Goal: Information Seeking & Learning: Learn about a topic

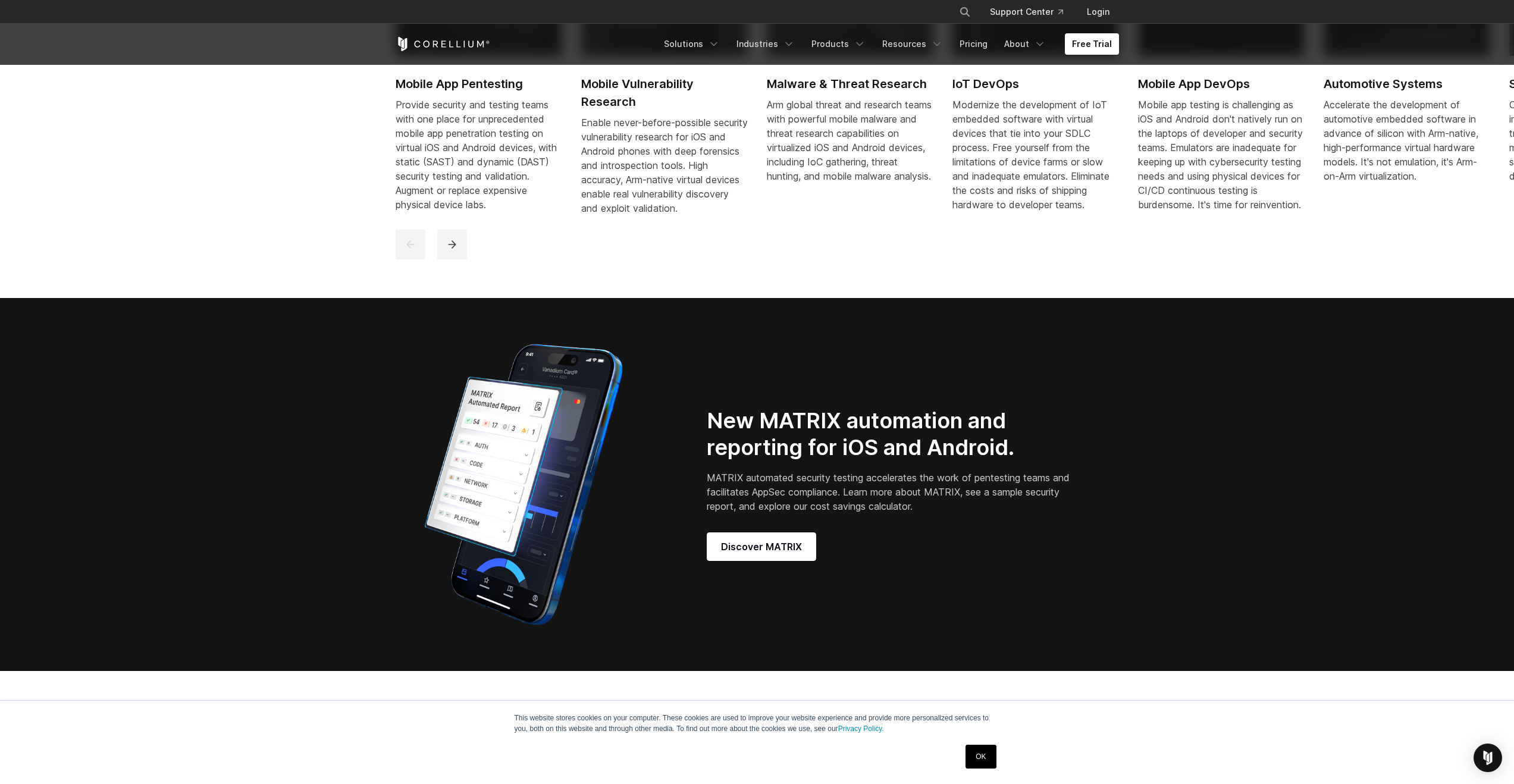
scroll to position [1019, 0]
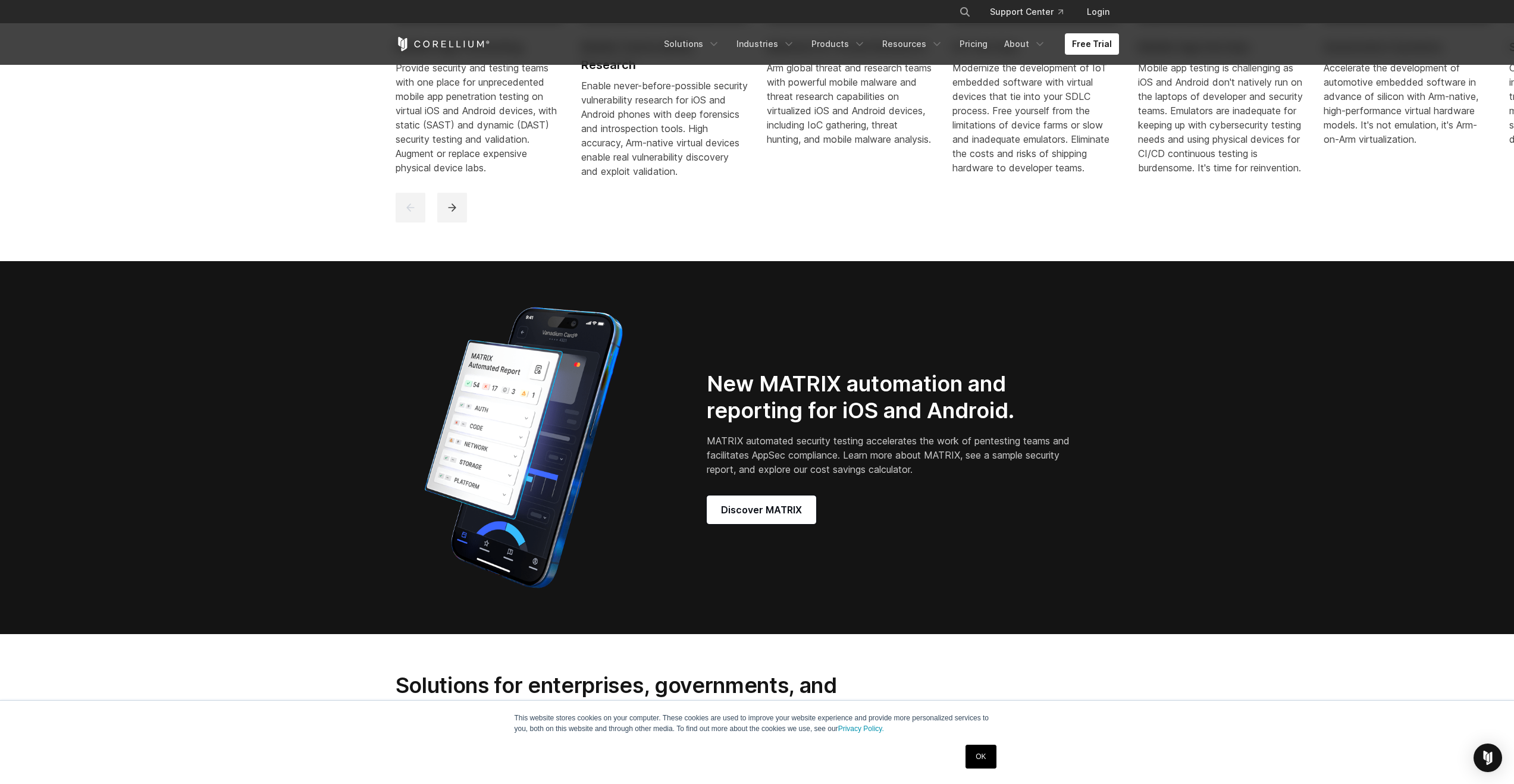
click at [619, 135] on div "Enable never-before-possible security vulnerability research for iOS and Androi…" at bounding box center [665, 128] width 167 height 100
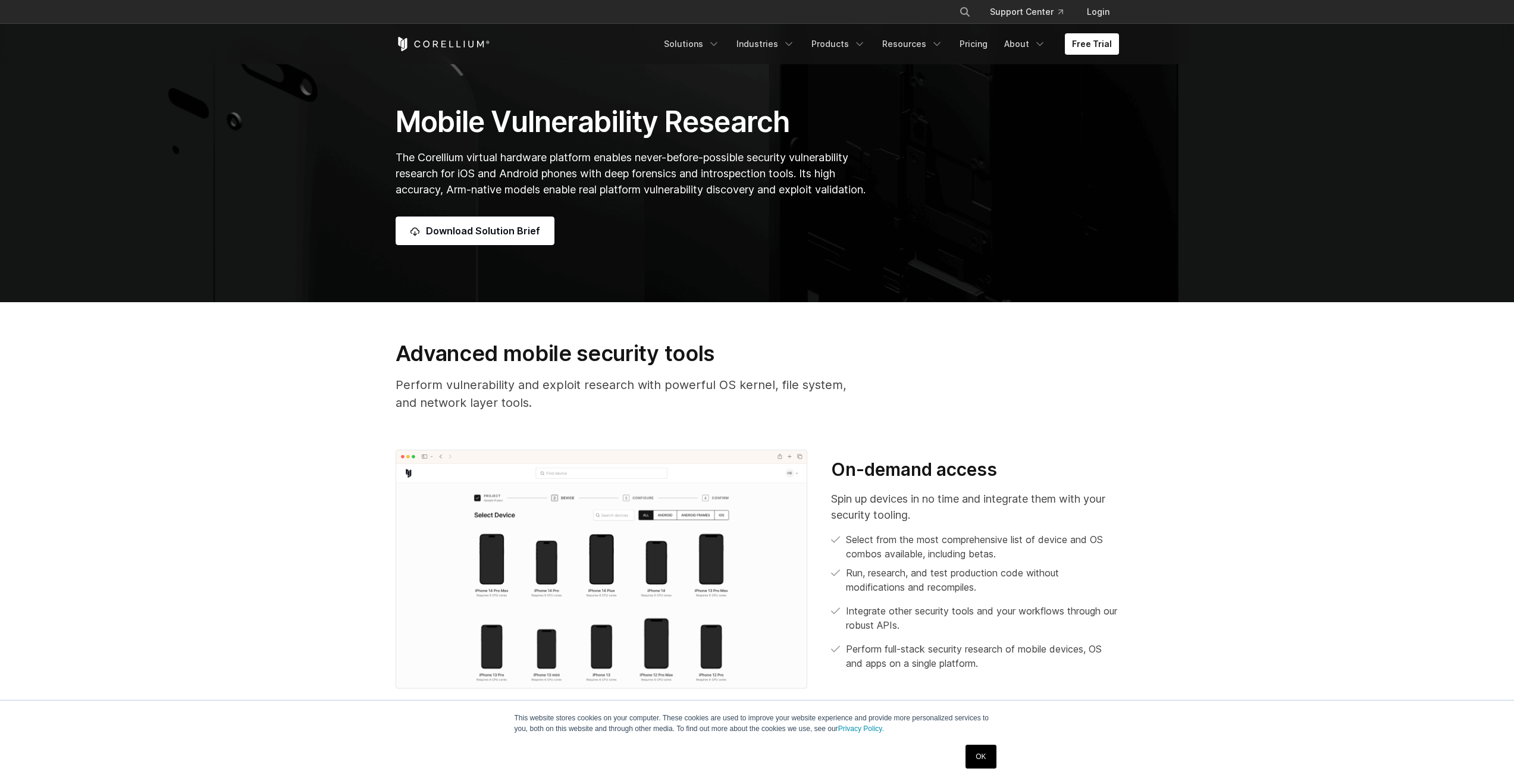
scroll to position [443, 0]
click at [524, 229] on span "Download Solution Brief" at bounding box center [483, 230] width 114 height 14
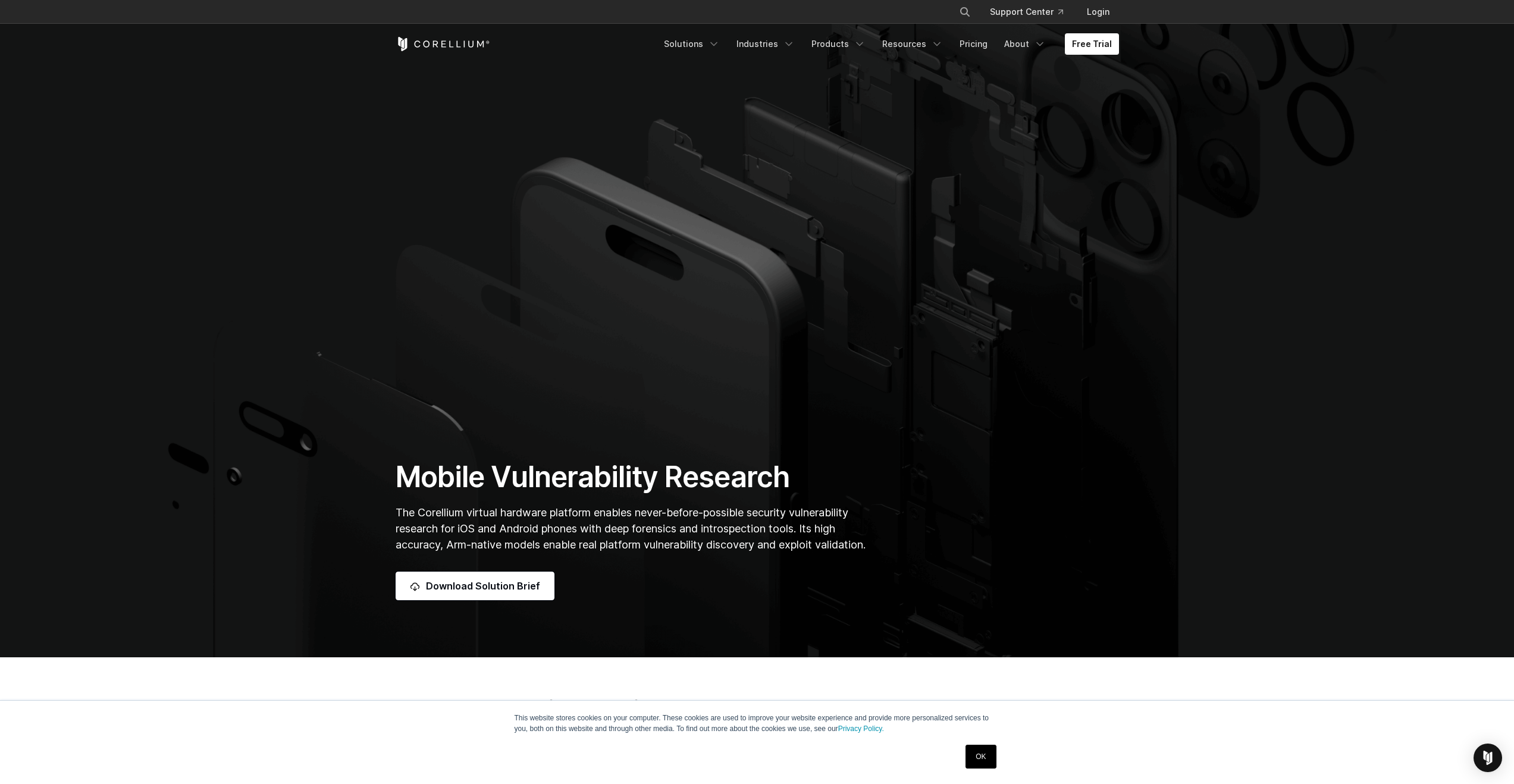
scroll to position [0, 0]
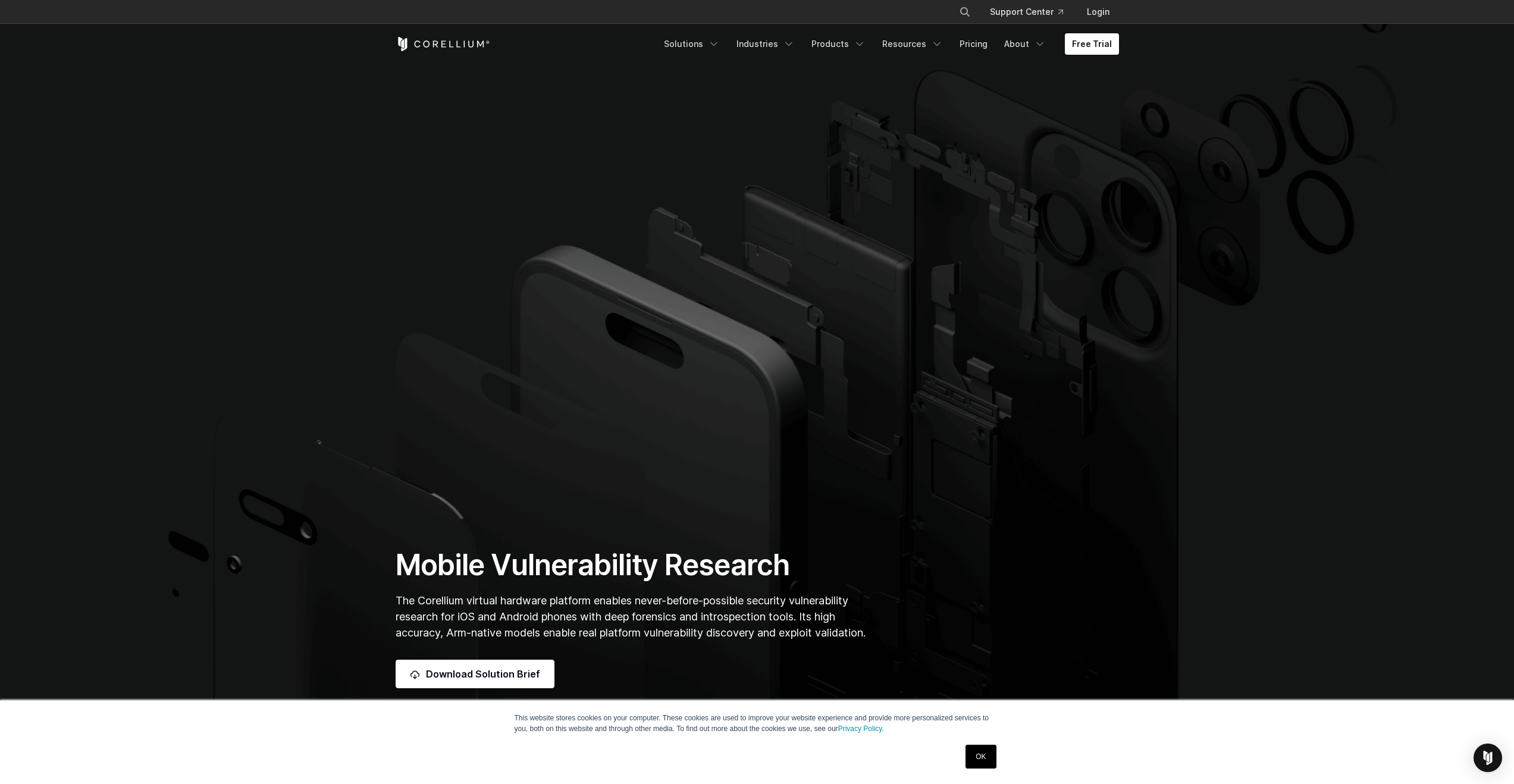
click at [476, 50] on icon "Corellium Home" at bounding box center [443, 44] width 95 height 14
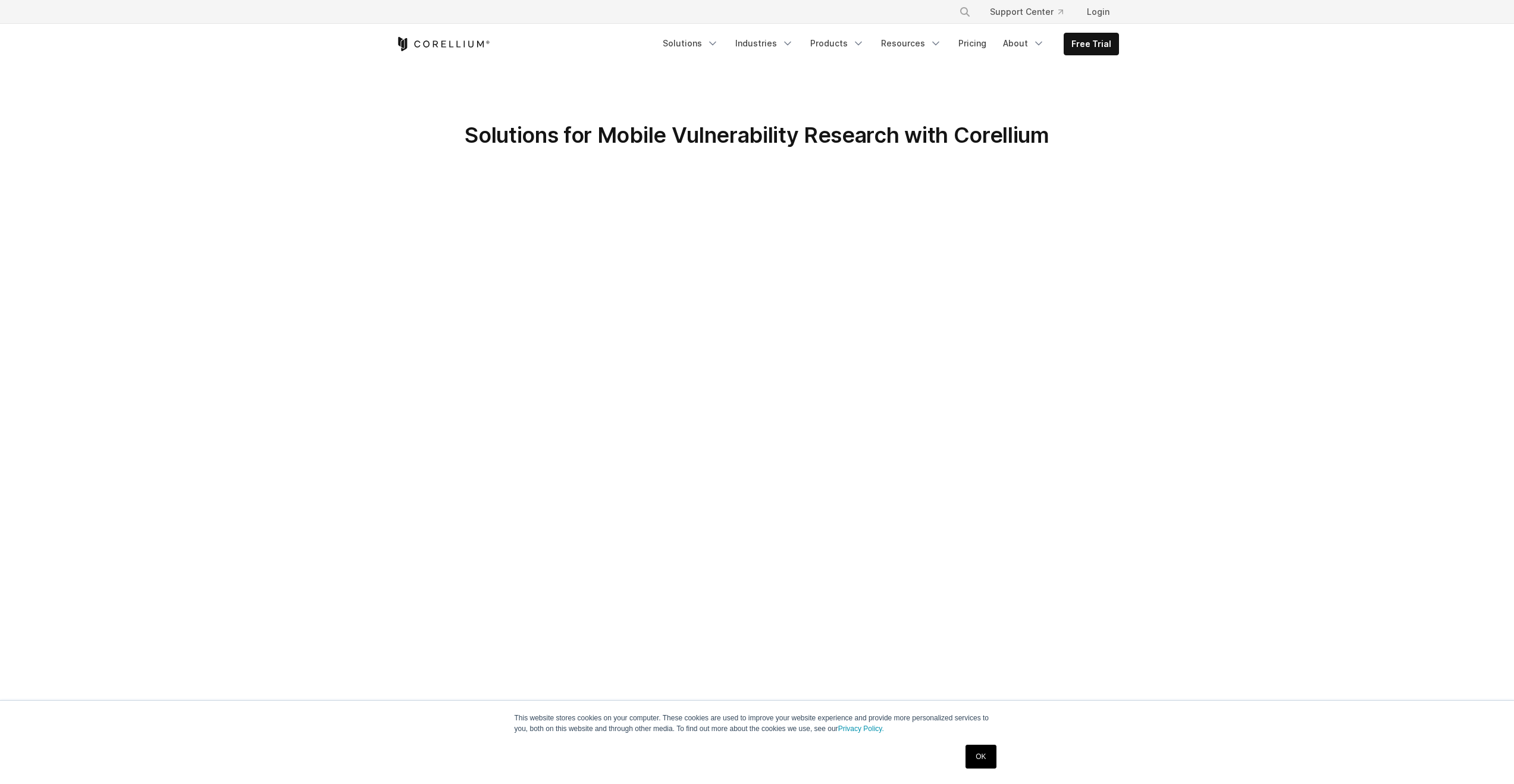
scroll to position [283, 0]
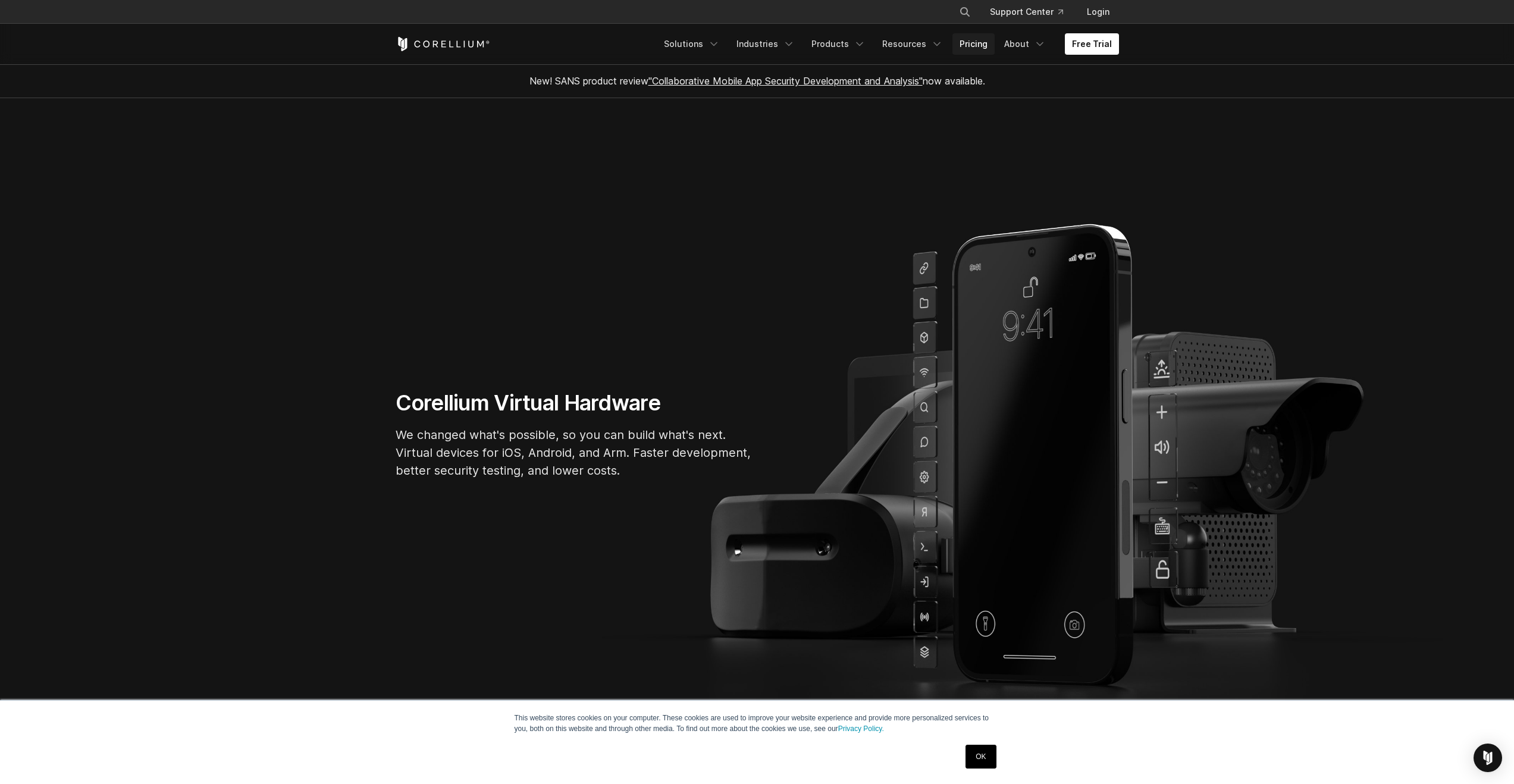
click at [968, 47] on link "Pricing" at bounding box center [973, 44] width 43 height 22
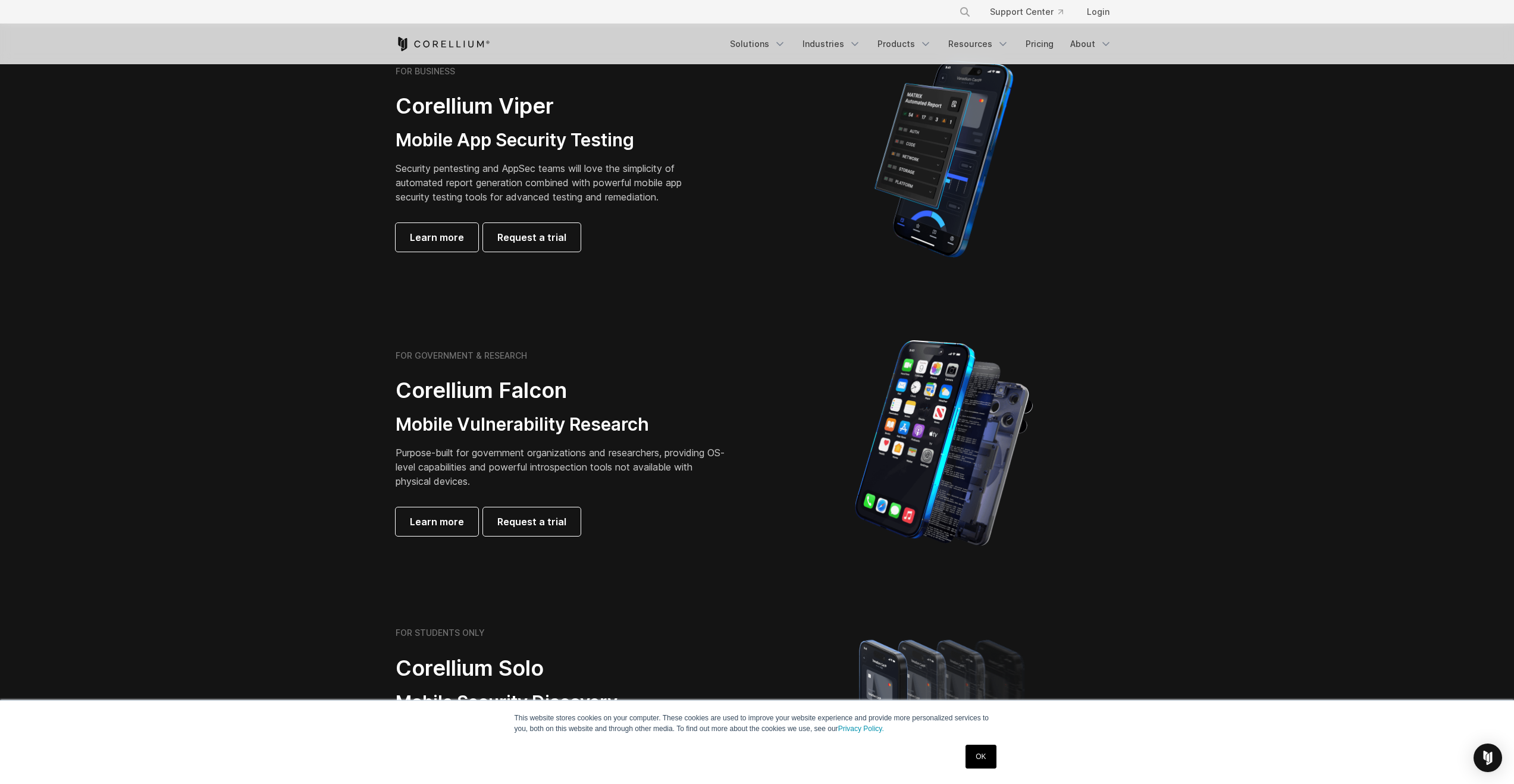
scroll to position [410, 0]
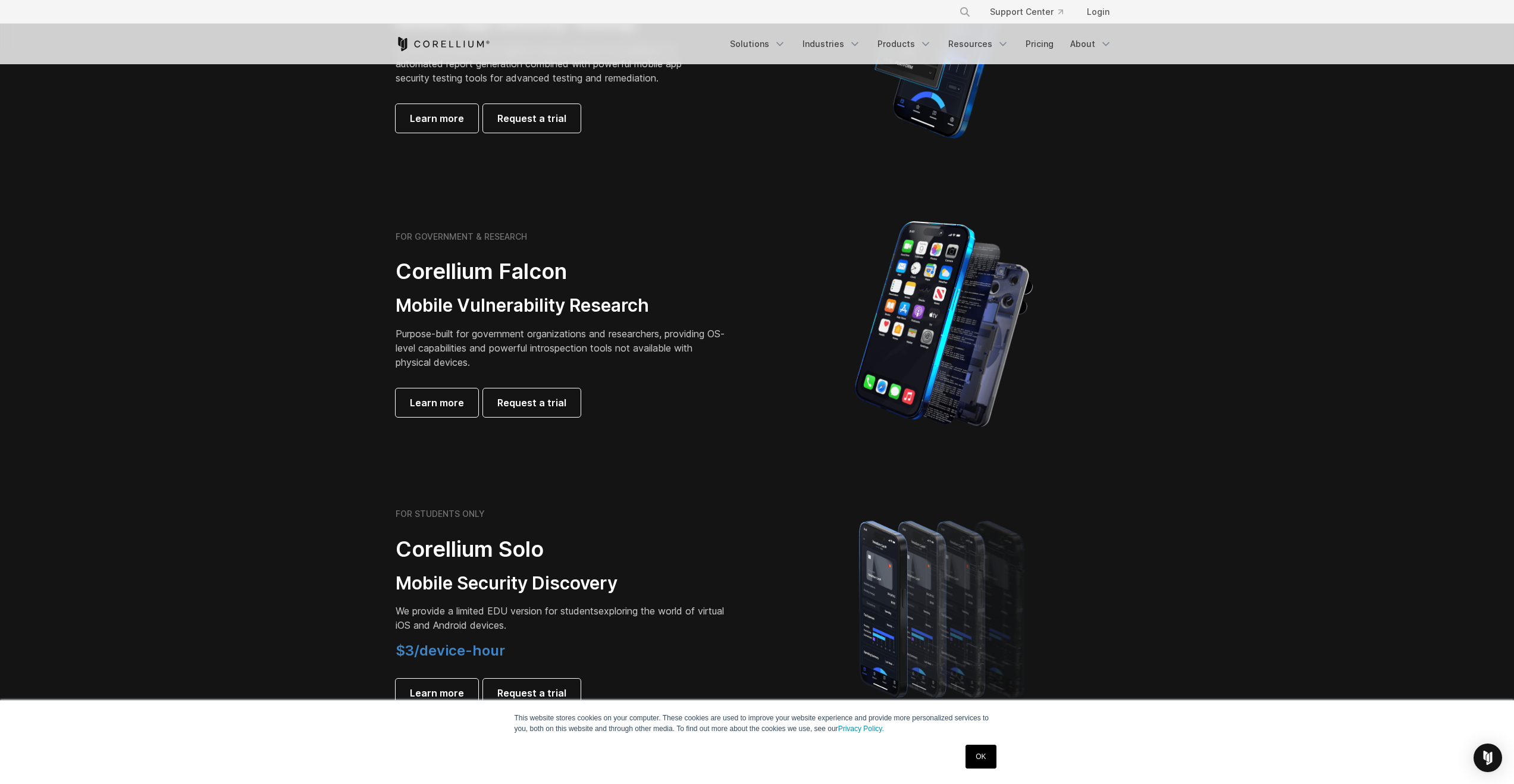
click at [537, 343] on p "Purpose-built for government organizations and researchers, providing OS-level …" at bounding box center [561, 347] width 333 height 43
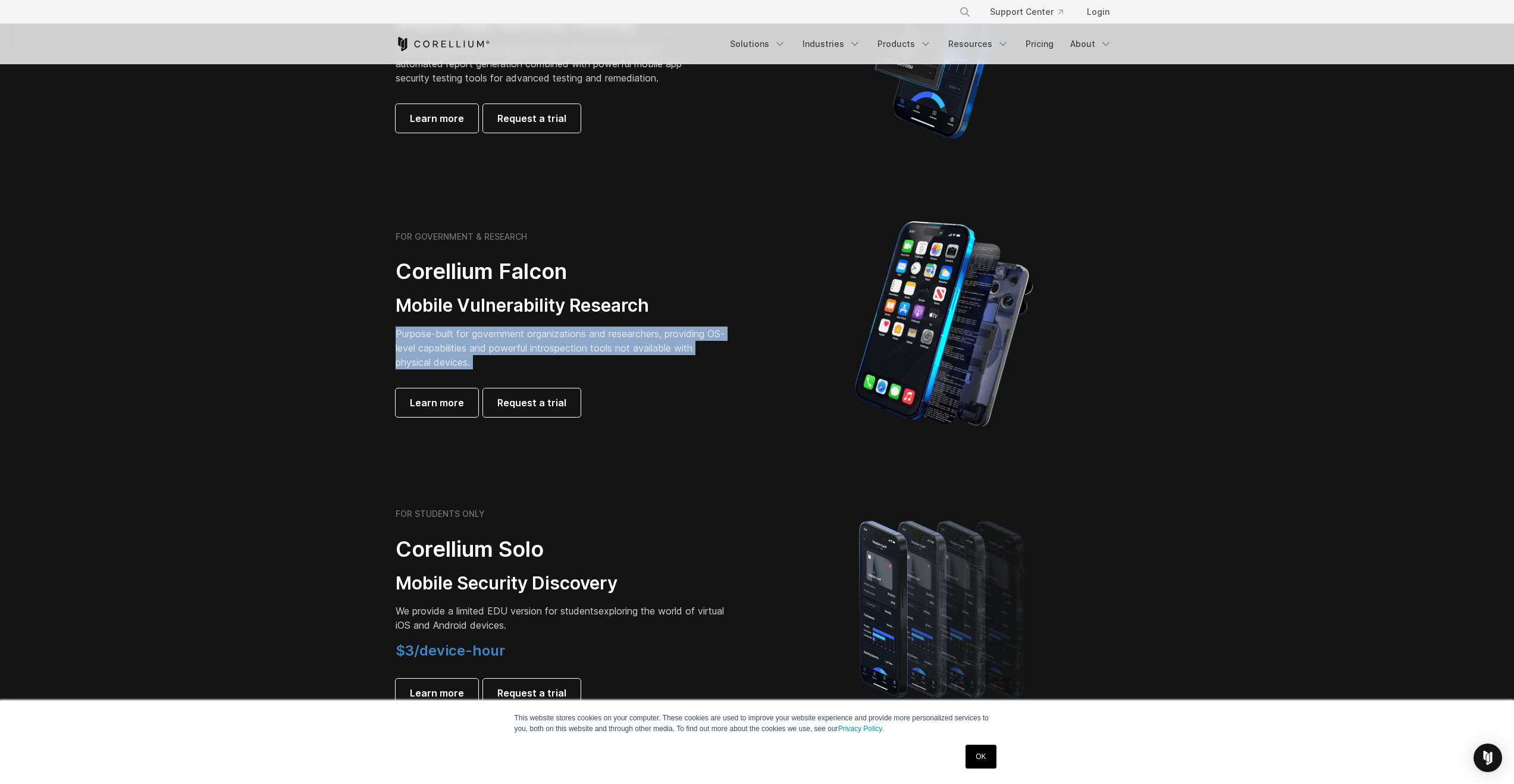
click at [537, 343] on p "Purpose-built for government organizations and researchers, providing OS-level …" at bounding box center [561, 347] width 333 height 43
click at [560, 343] on p "Purpose-built for government organizations and researchers, providing OS-level …" at bounding box center [561, 347] width 333 height 43
click at [576, 341] on p "Purpose-built for government organizations and researchers, providing OS-level …" at bounding box center [561, 347] width 333 height 43
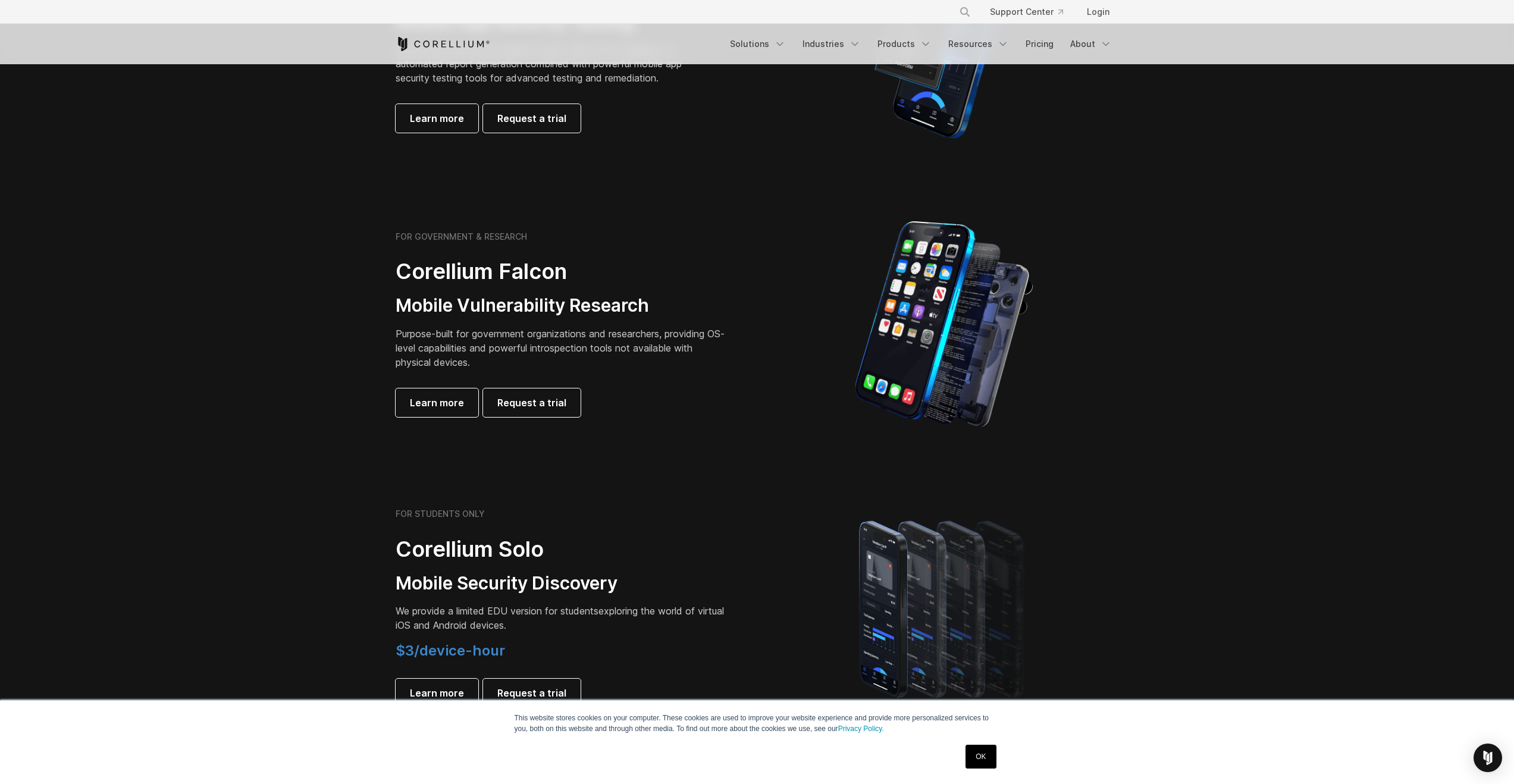
click at [576, 341] on p "Purpose-built for government organizations and researchers, providing OS-level …" at bounding box center [561, 347] width 333 height 43
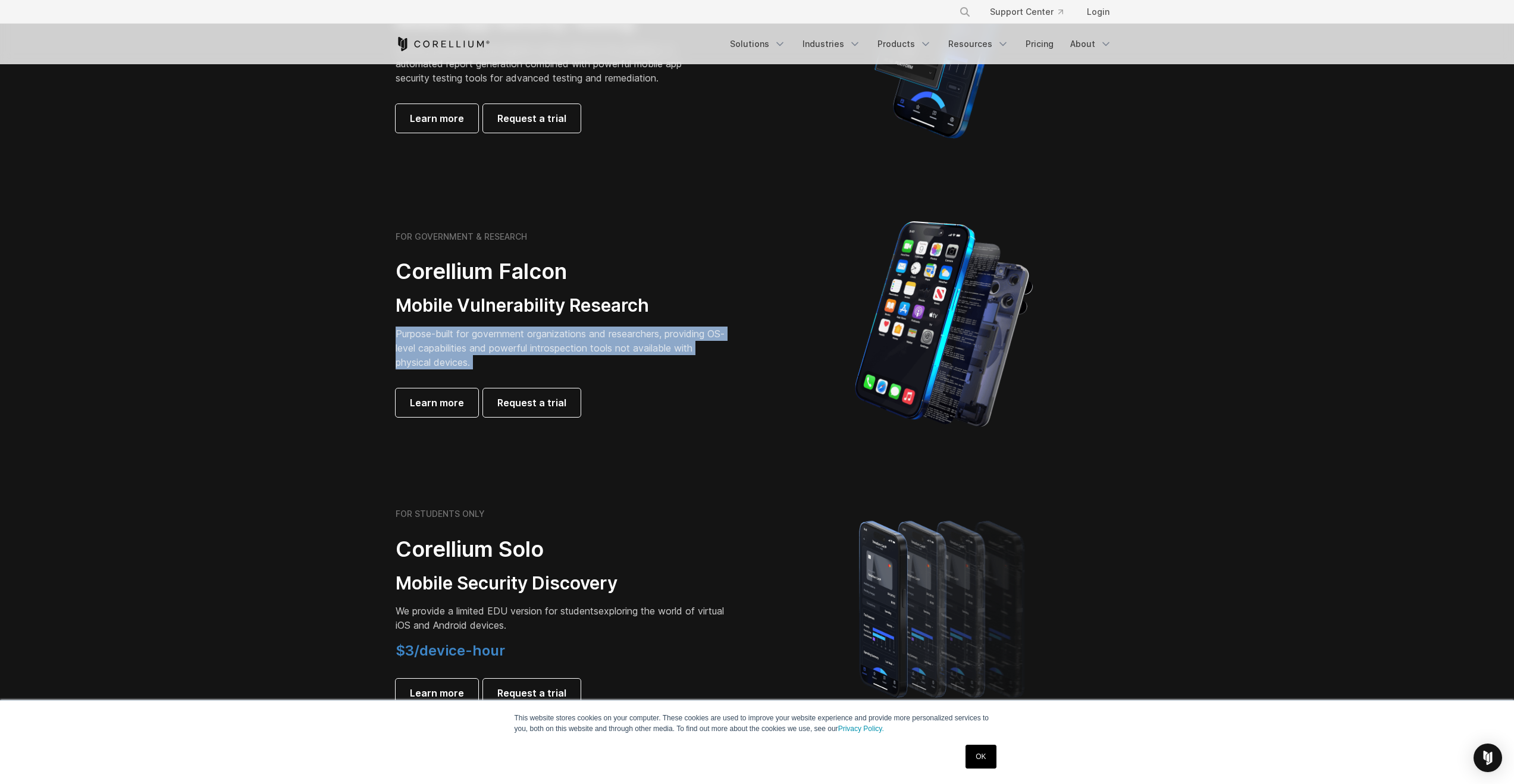
click at [576, 341] on p "Purpose-built for government organizations and researchers, providing OS-level …" at bounding box center [561, 347] width 333 height 43
click at [607, 341] on p "Purpose-built for government organizations and researchers, providing OS-level …" at bounding box center [561, 347] width 333 height 43
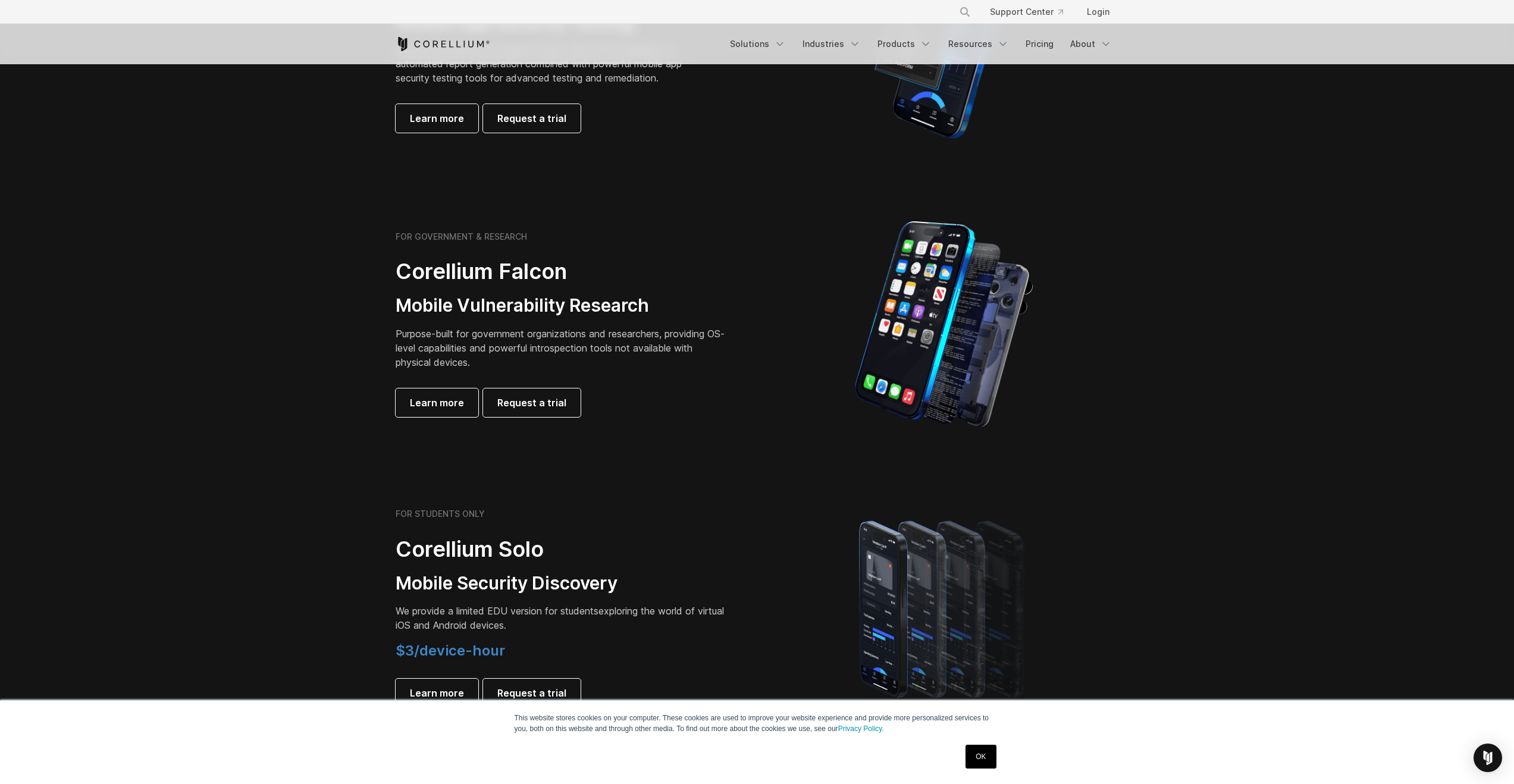
click at [607, 341] on p "Purpose-built for government organizations and researchers, providing OS-level …" at bounding box center [561, 347] width 333 height 43
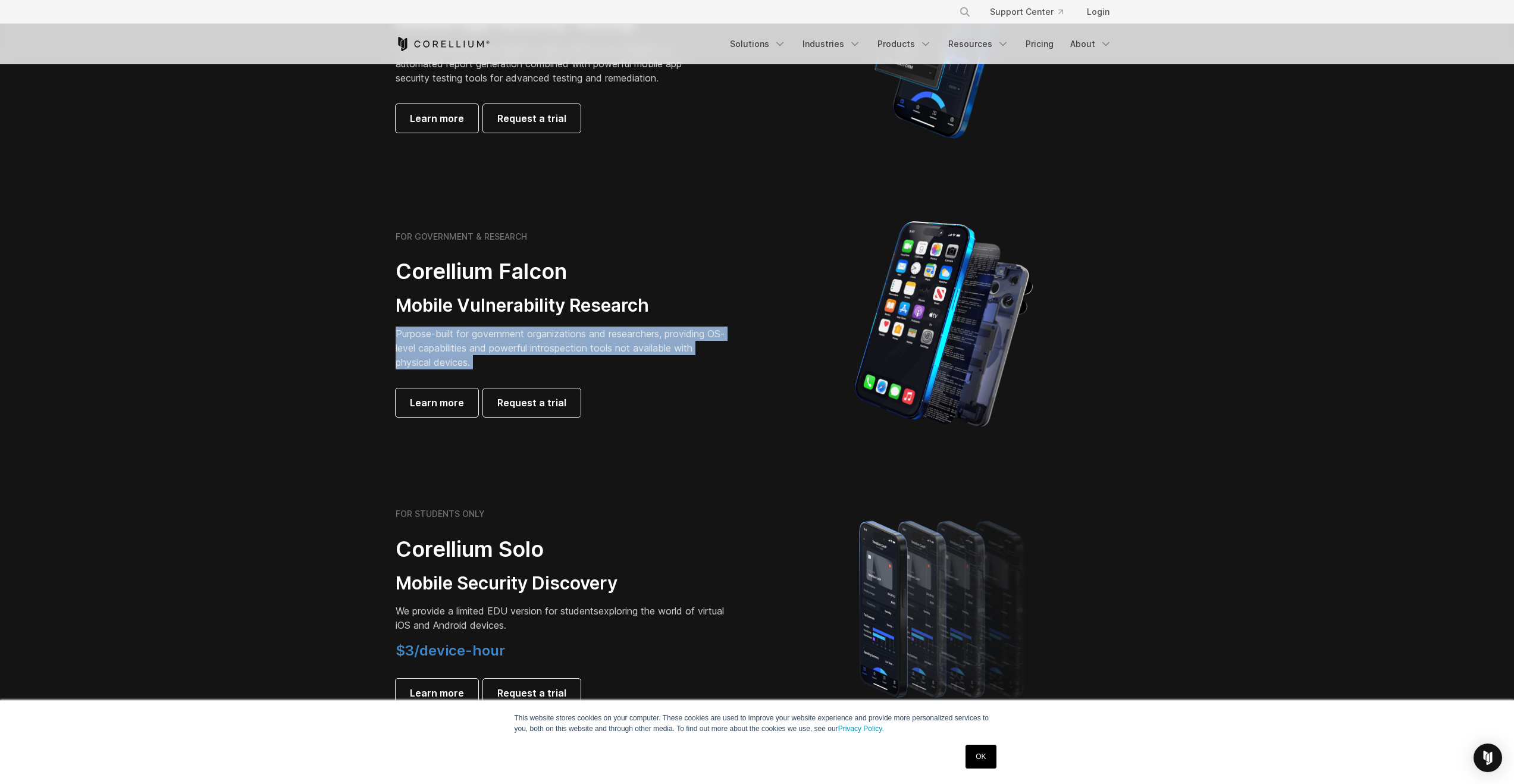
click at [633, 342] on p "Purpose-built for government organizations and researchers, providing OS-level …" at bounding box center [561, 347] width 333 height 43
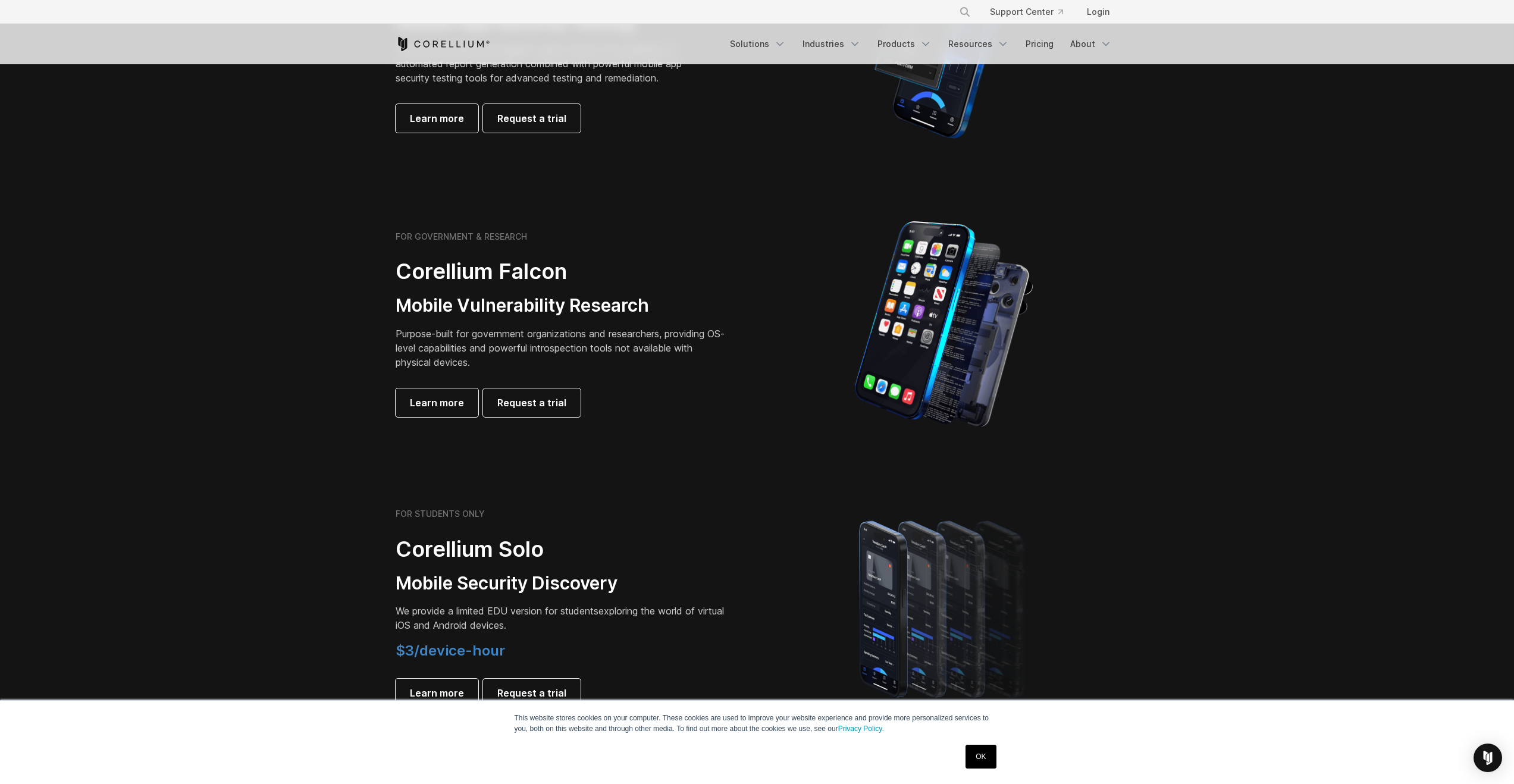
scroll to position [584, 0]
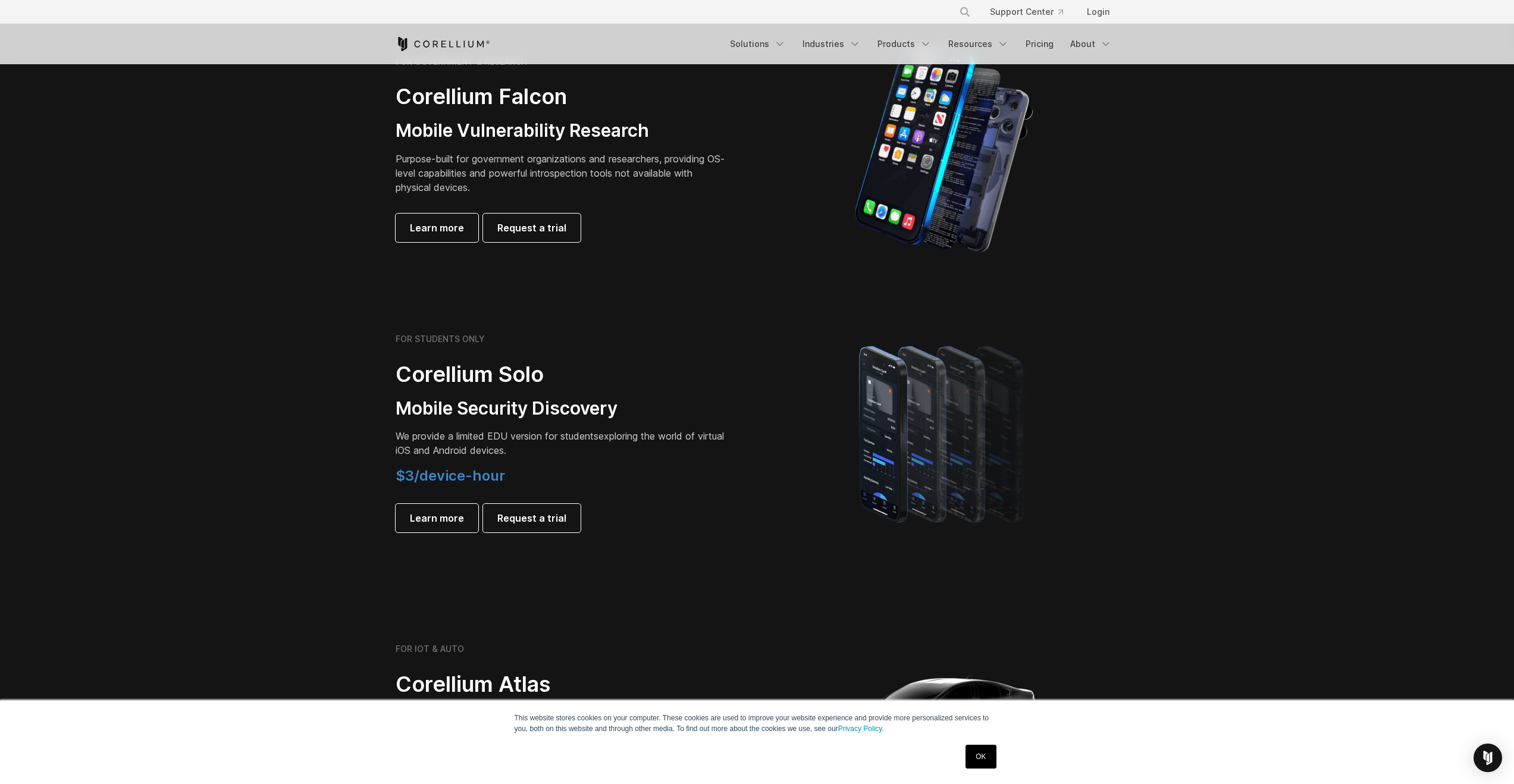
click at [569, 437] on span "We provide a limited EDU version for students" at bounding box center [497, 436] width 203 height 12
click at [587, 437] on span "We provide a limited EDU version for students" at bounding box center [497, 436] width 203 height 12
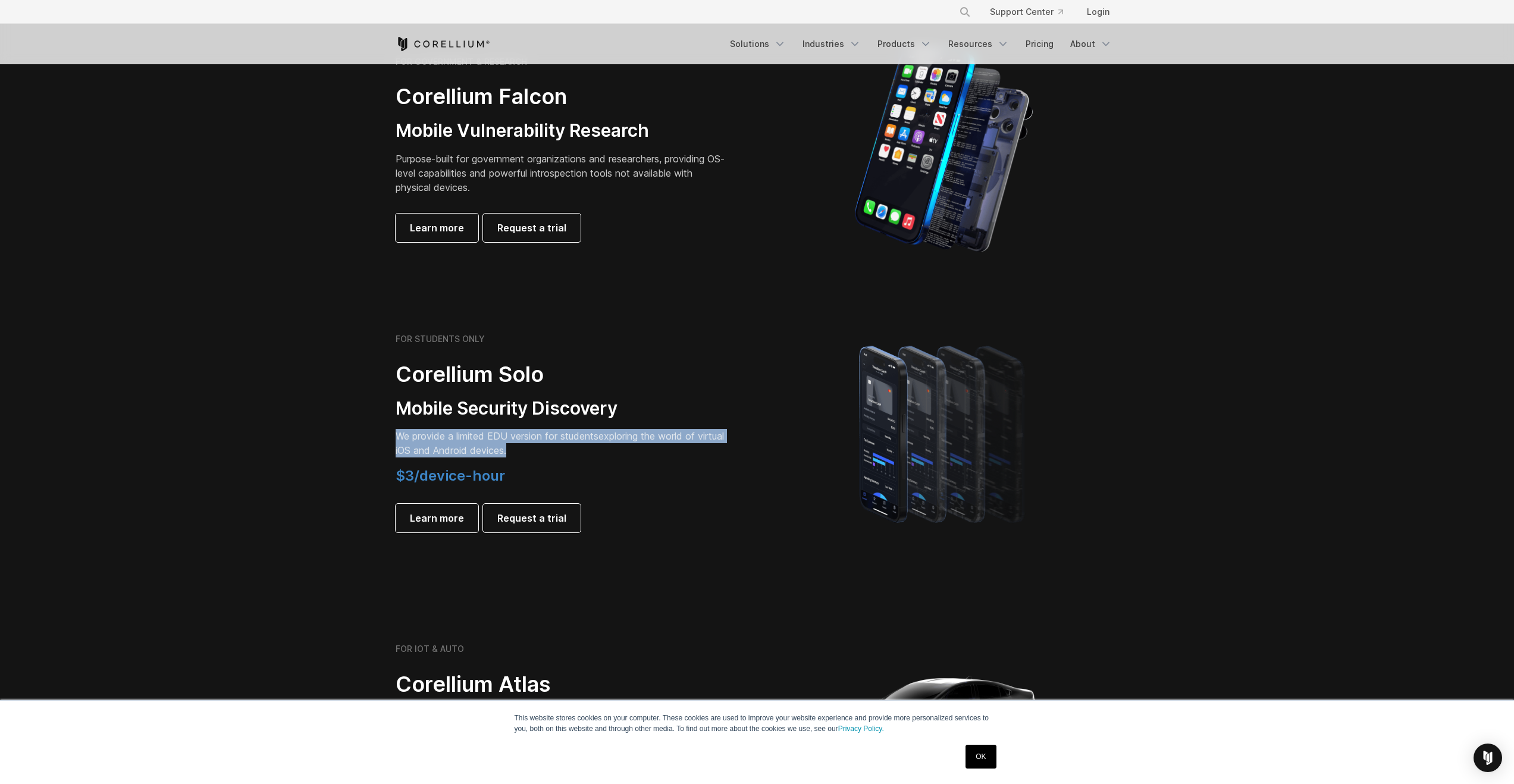
click at [587, 437] on span "We provide a limited EDU version for students" at bounding box center [497, 436] width 203 height 12
click at [598, 440] on span "We provide a limited EDU version for students" at bounding box center [497, 436] width 203 height 12
click at [611, 438] on p "We provide a limited EDU version for students exploring the world of virtual iO…" at bounding box center [561, 443] width 333 height 28
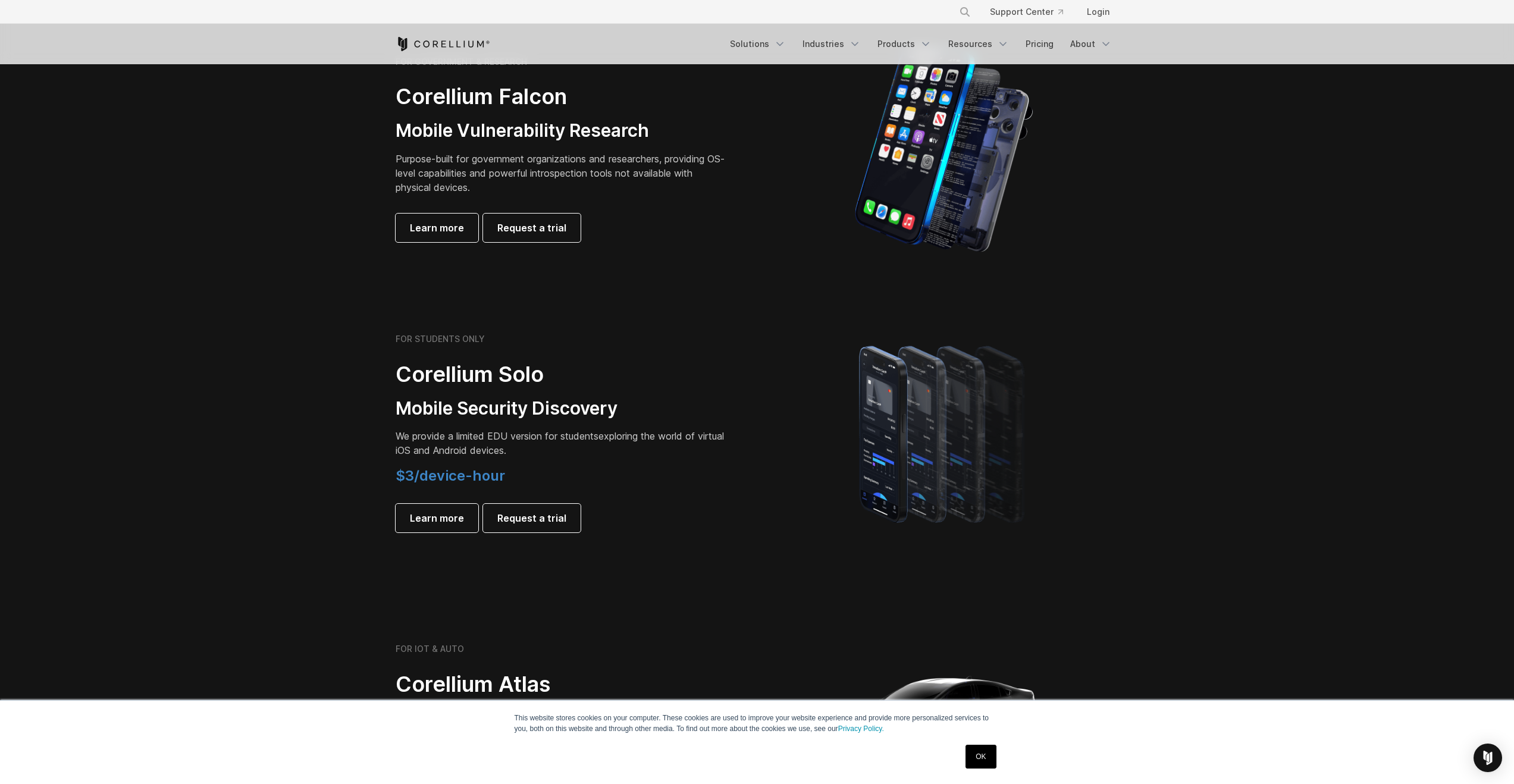
click at [611, 438] on p "We provide a limited EDU version for students exploring the world of virtual iO…" at bounding box center [561, 443] width 333 height 28
click at [618, 438] on p "We provide a limited EDU version for students exploring the world of virtual iO…" at bounding box center [561, 443] width 333 height 28
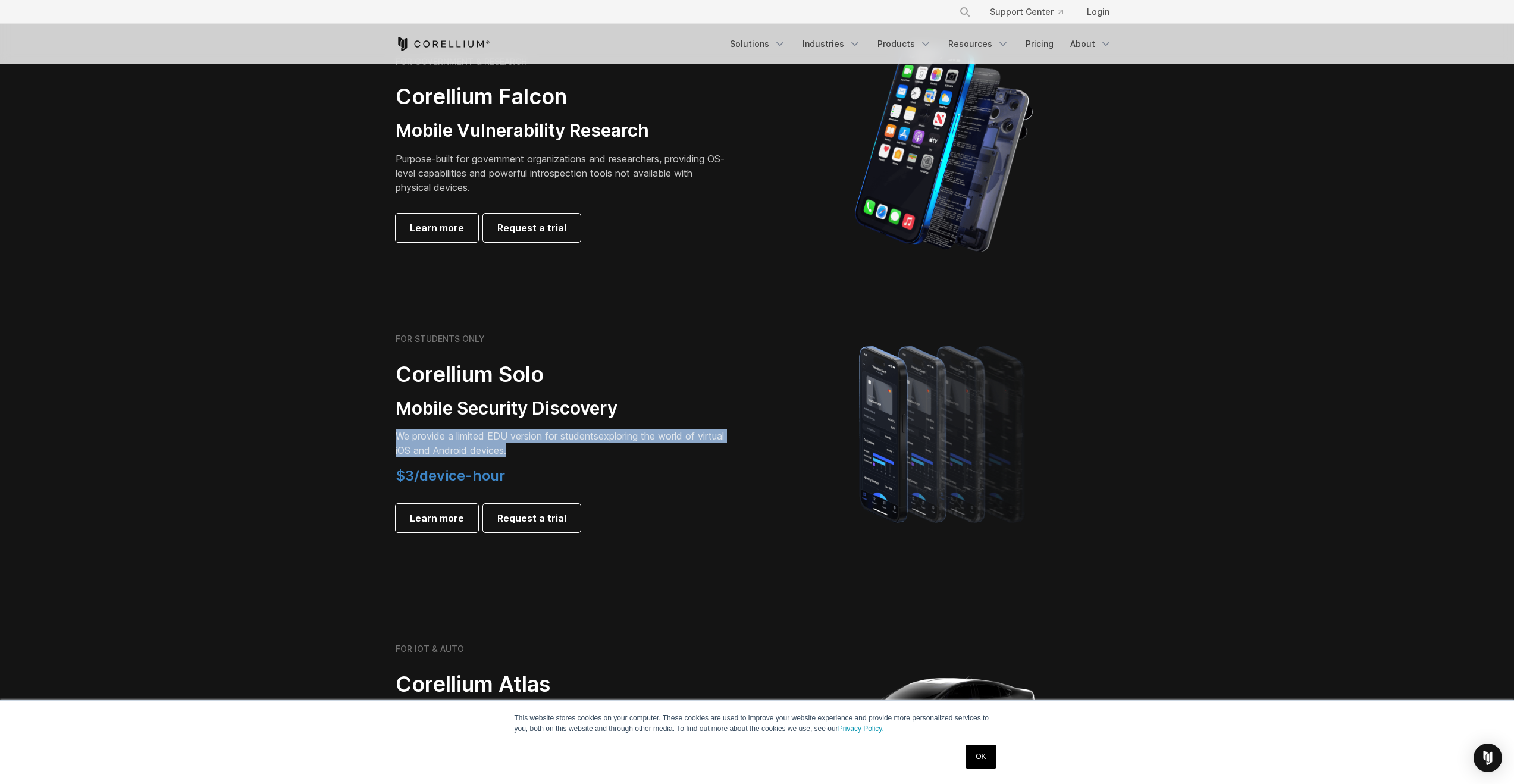
click at [631, 437] on p "We provide a limited EDU version for students exploring the world of virtual iO…" at bounding box center [561, 443] width 333 height 28
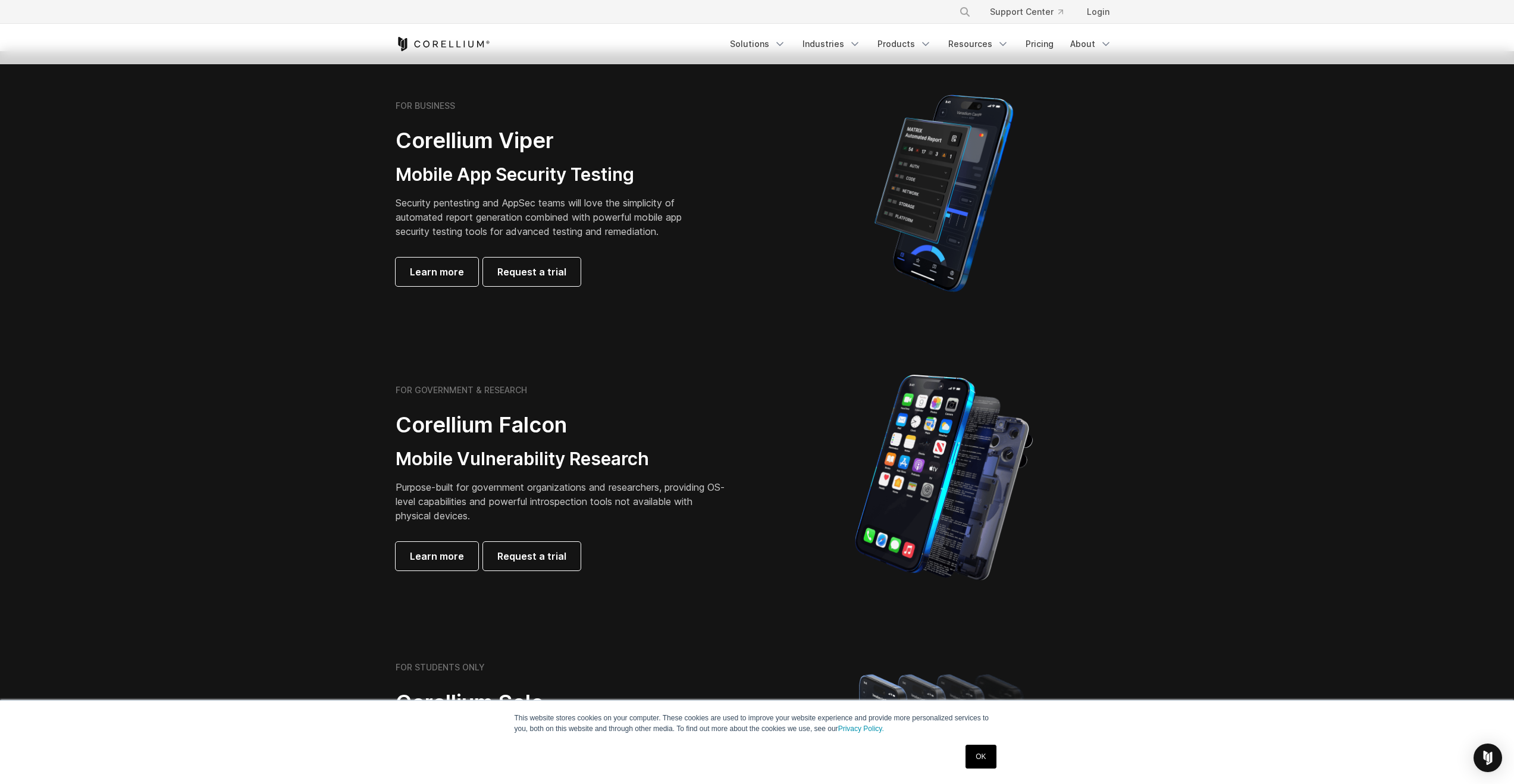
scroll to position [284, 0]
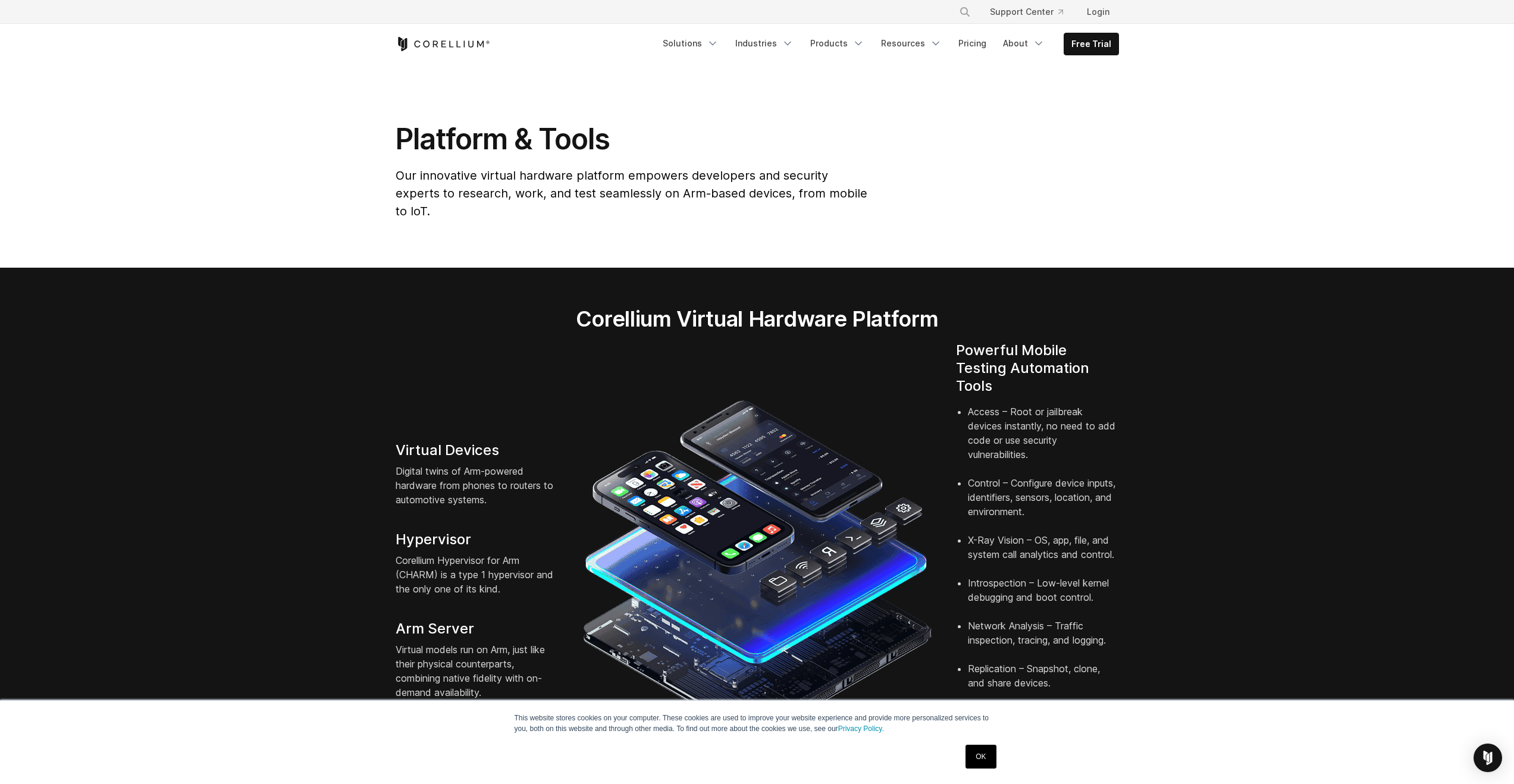
scroll to position [5168, 0]
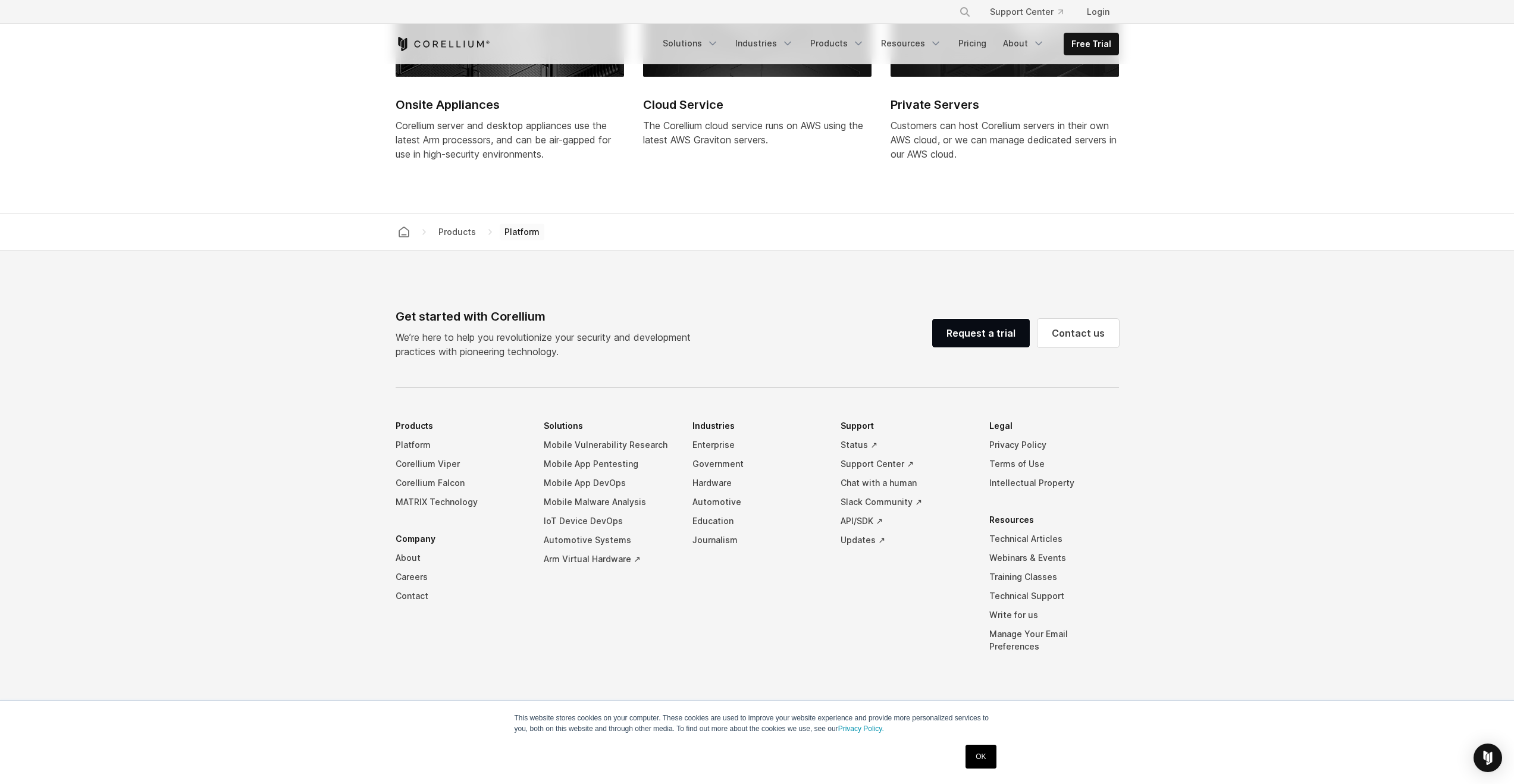
click at [438, 77] on img at bounding box center [509, 6] width 228 height 142
click at [461, 114] on h2 "Onsite Appliances" at bounding box center [509, 104] width 228 height 18
click at [468, 114] on h2 "Onsite Appliances" at bounding box center [509, 104] width 228 height 18
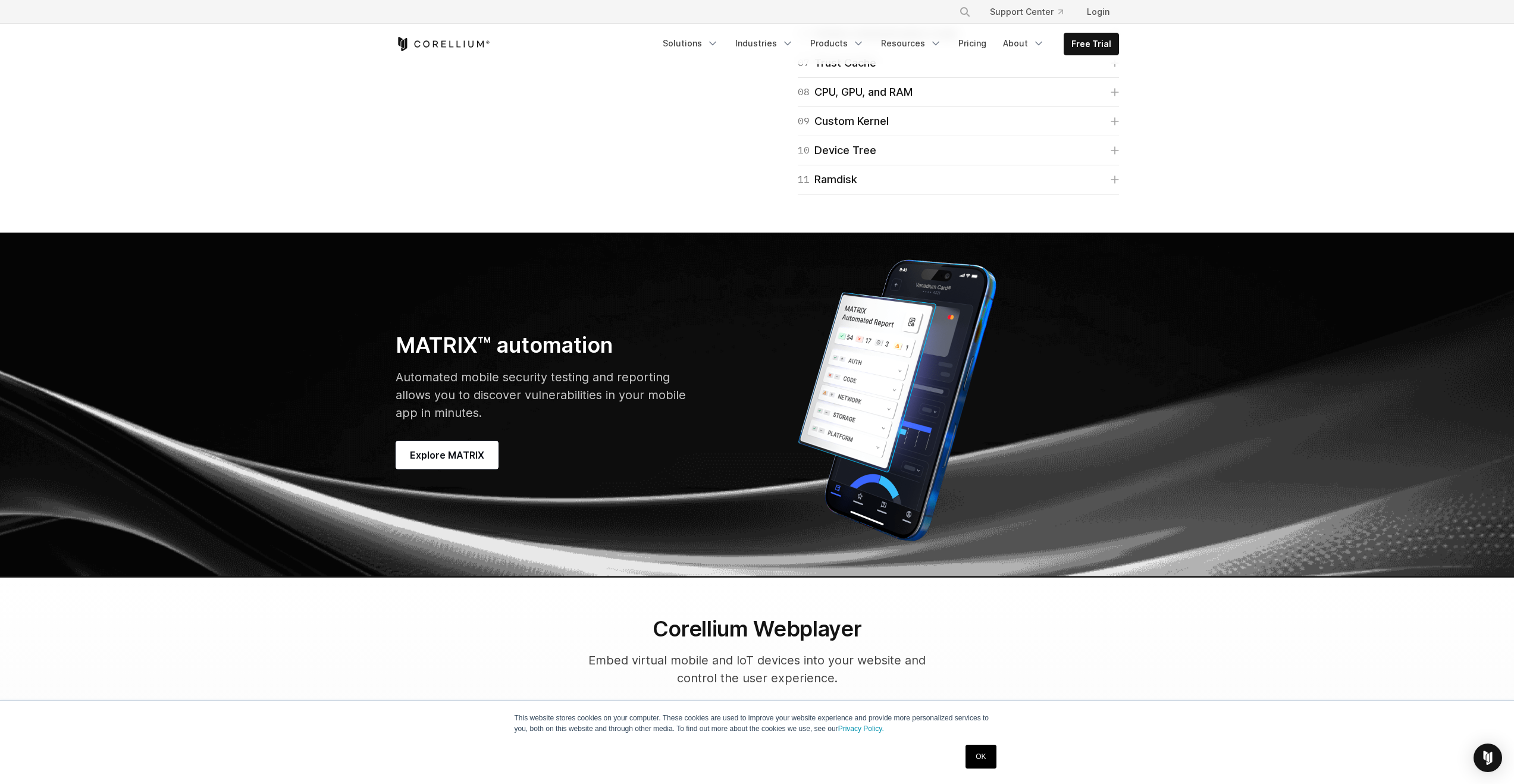
scroll to position [3071, 0]
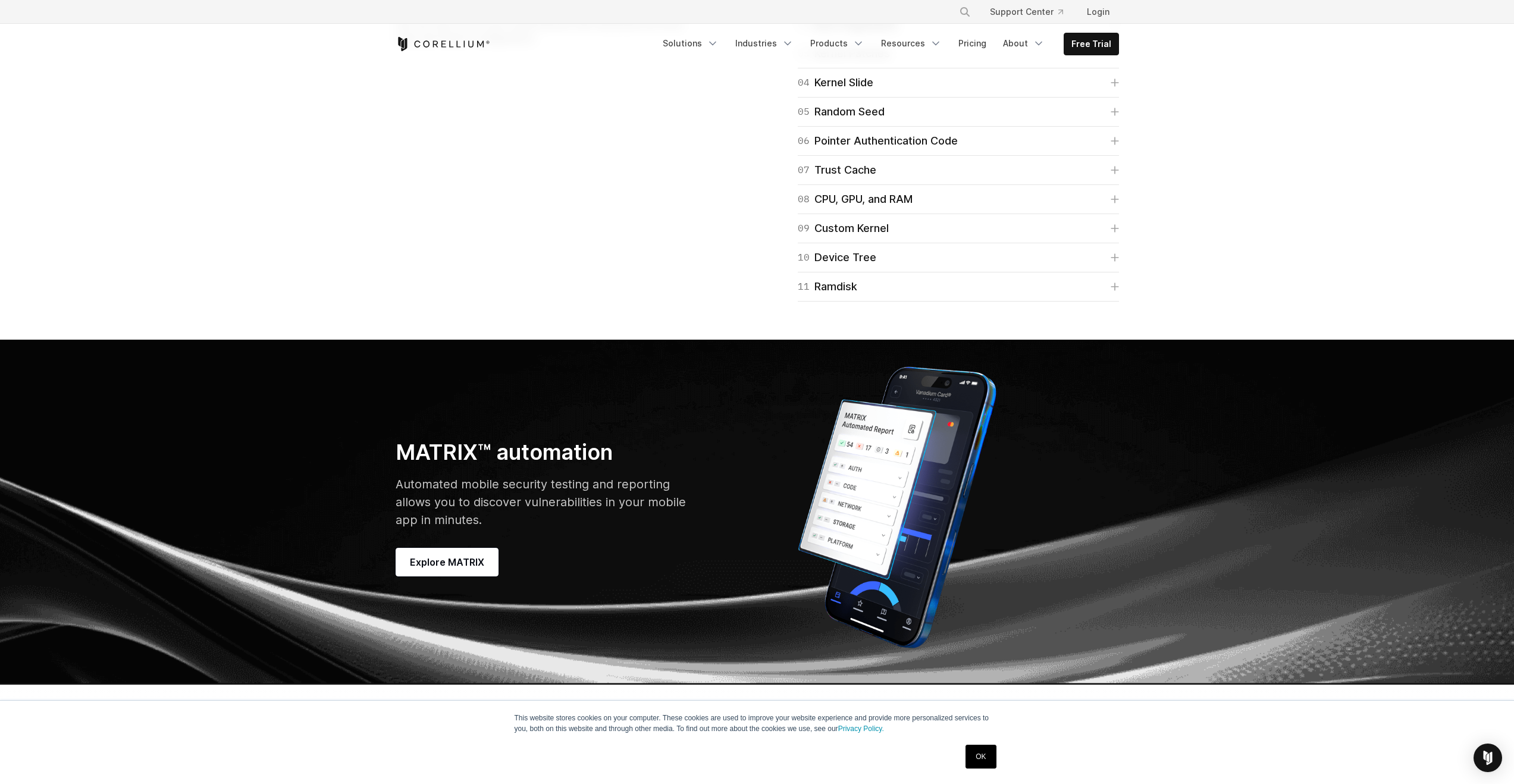
click at [888, 62] on div "03 Kernel Patches" at bounding box center [843, 54] width 92 height 17
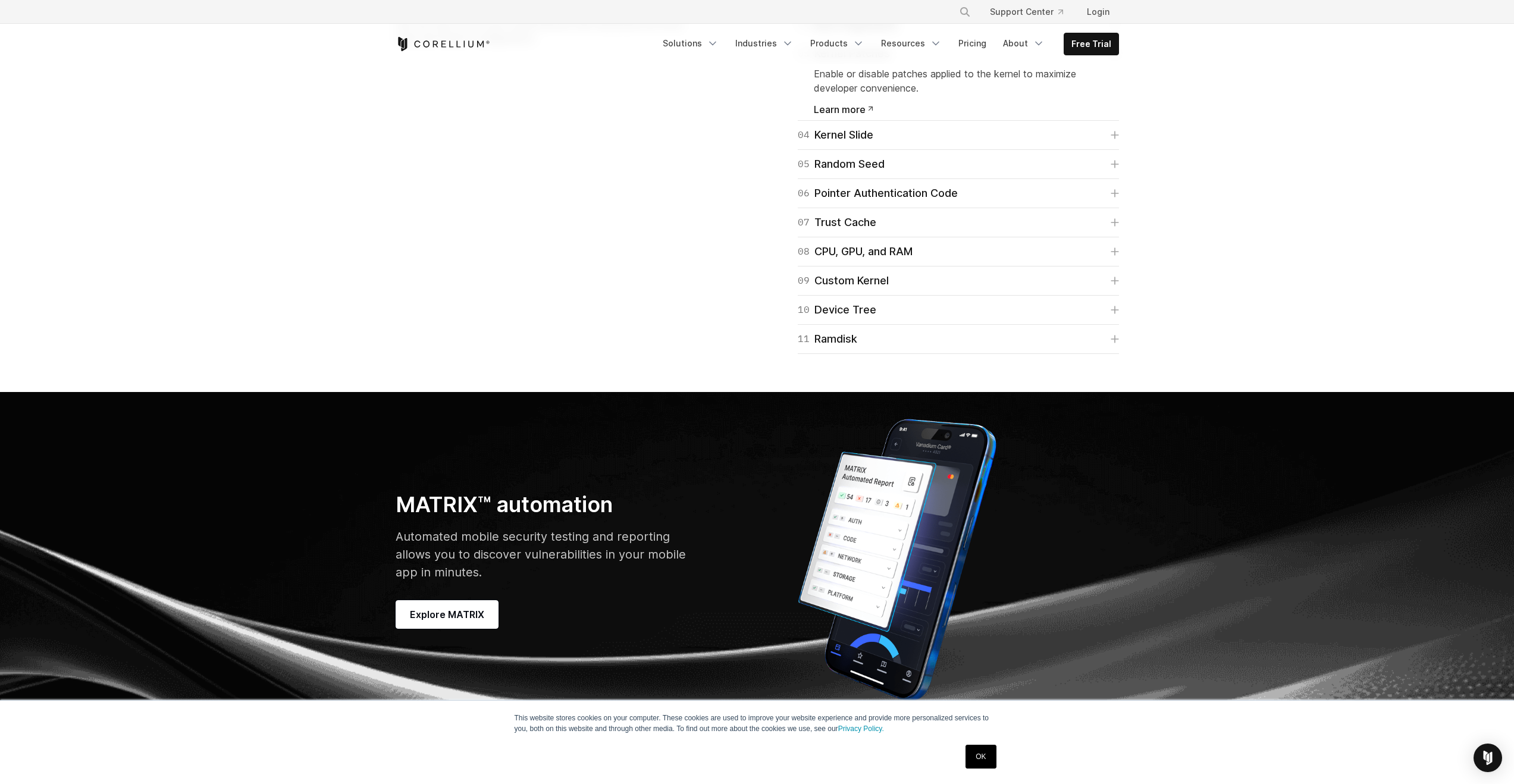
click at [890, 62] on link "03 Kernel Patches" at bounding box center [958, 54] width 321 height 17
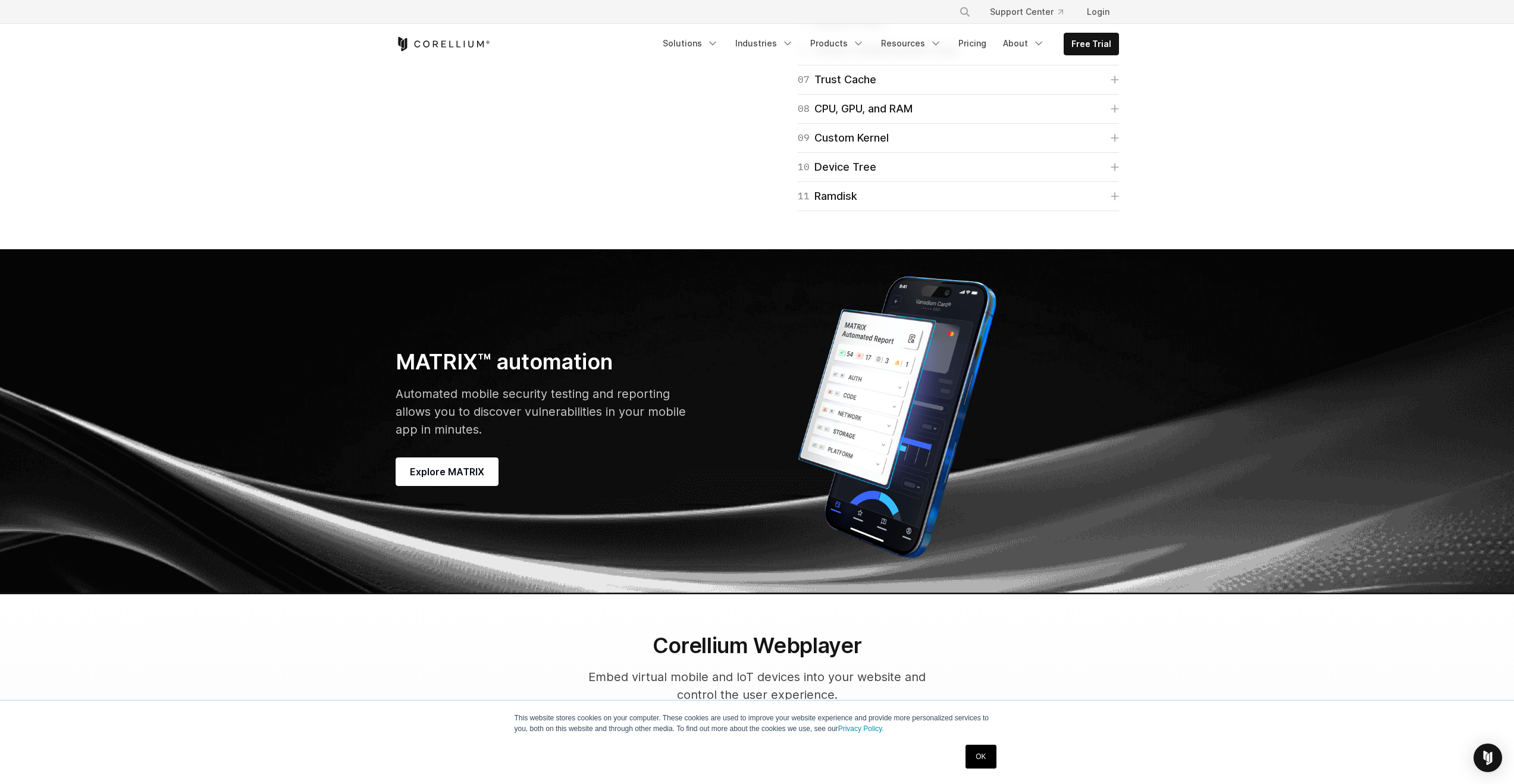
scroll to position [3162, 0]
click at [909, 58] on div "06 Pointer Authentication Code" at bounding box center [877, 50] width 160 height 17
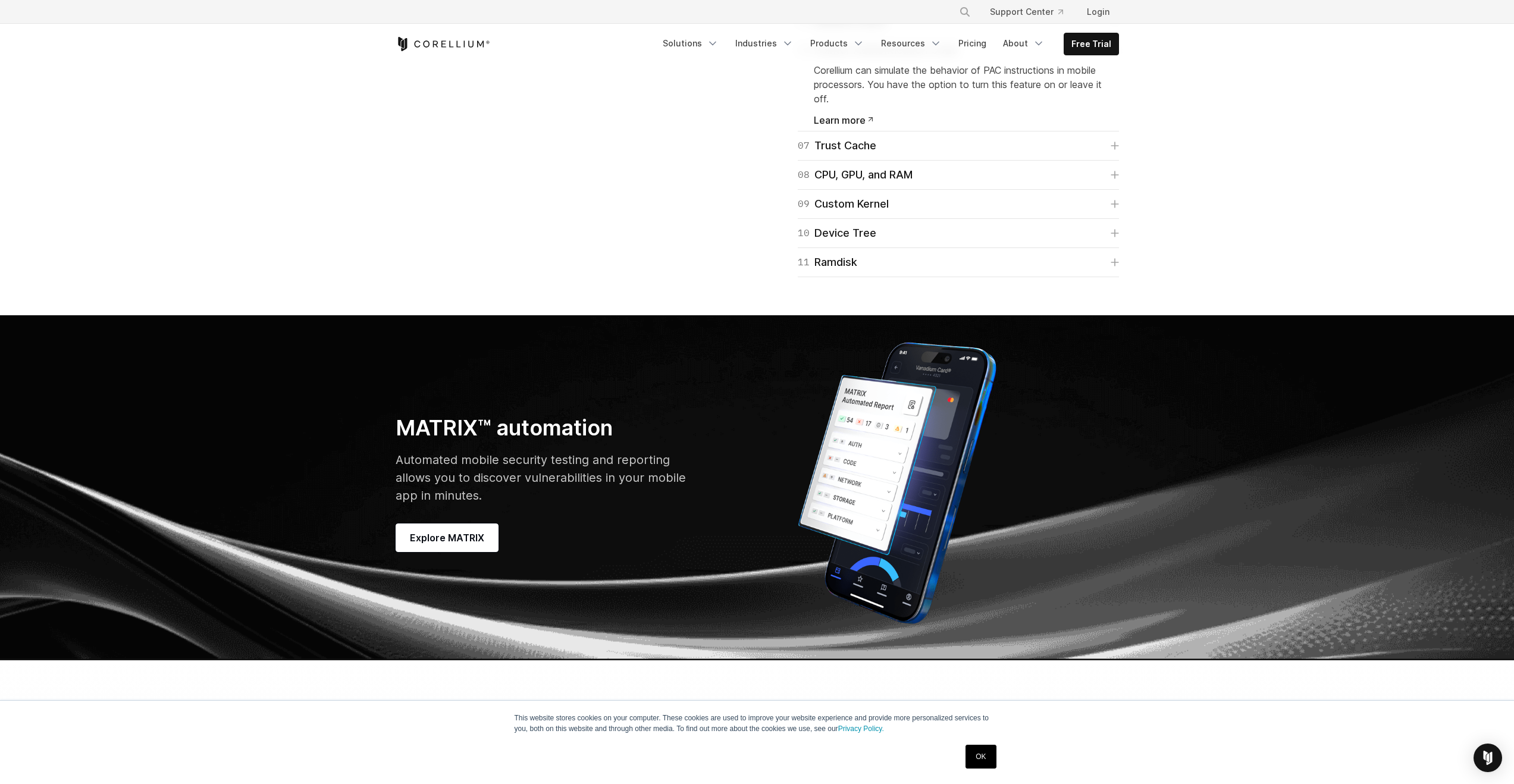
click at [909, 58] on div "06 Pointer Authentication Code" at bounding box center [877, 50] width 160 height 17
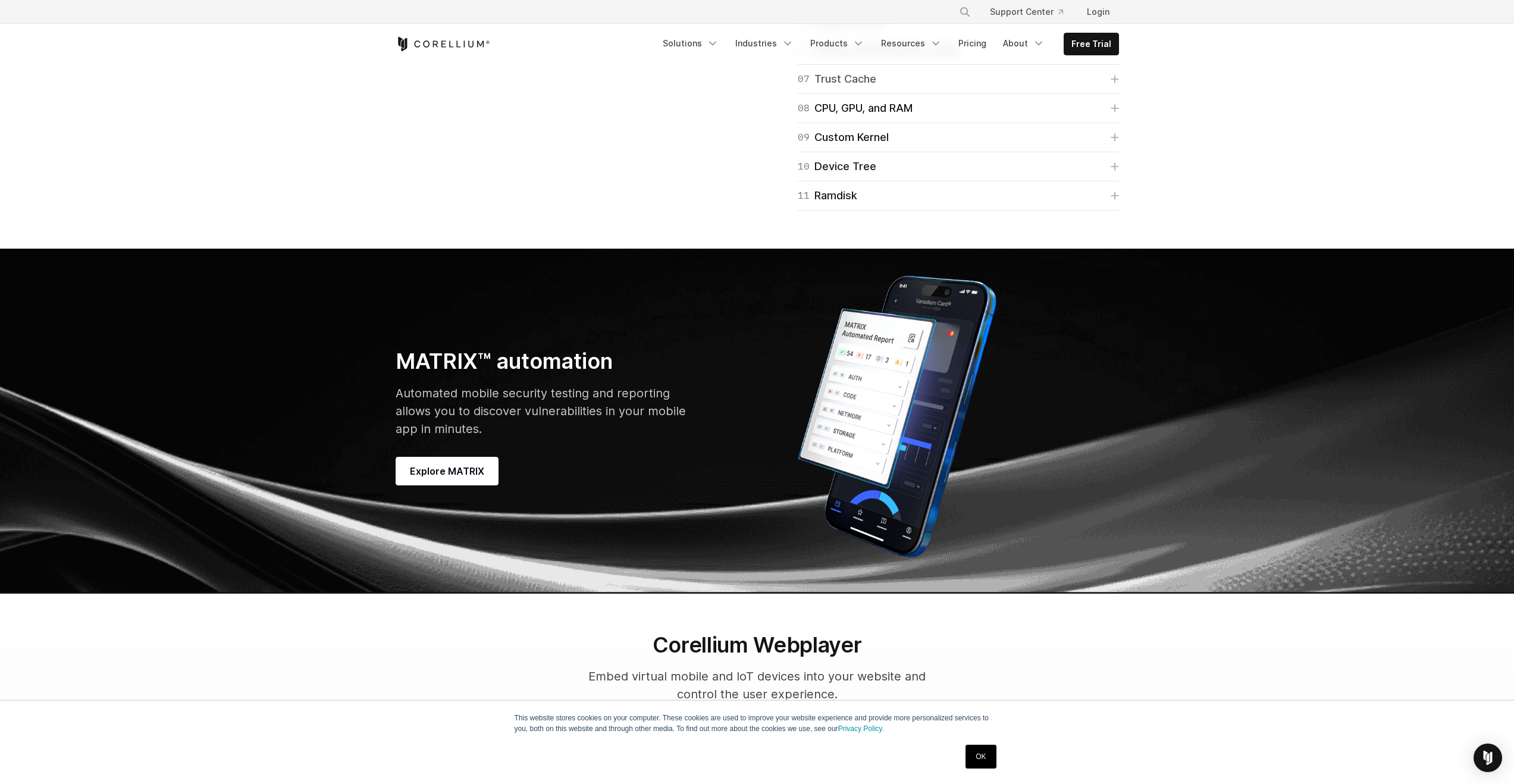
click at [904, 87] on link "07 Trust Cache" at bounding box center [958, 80] width 321 height 17
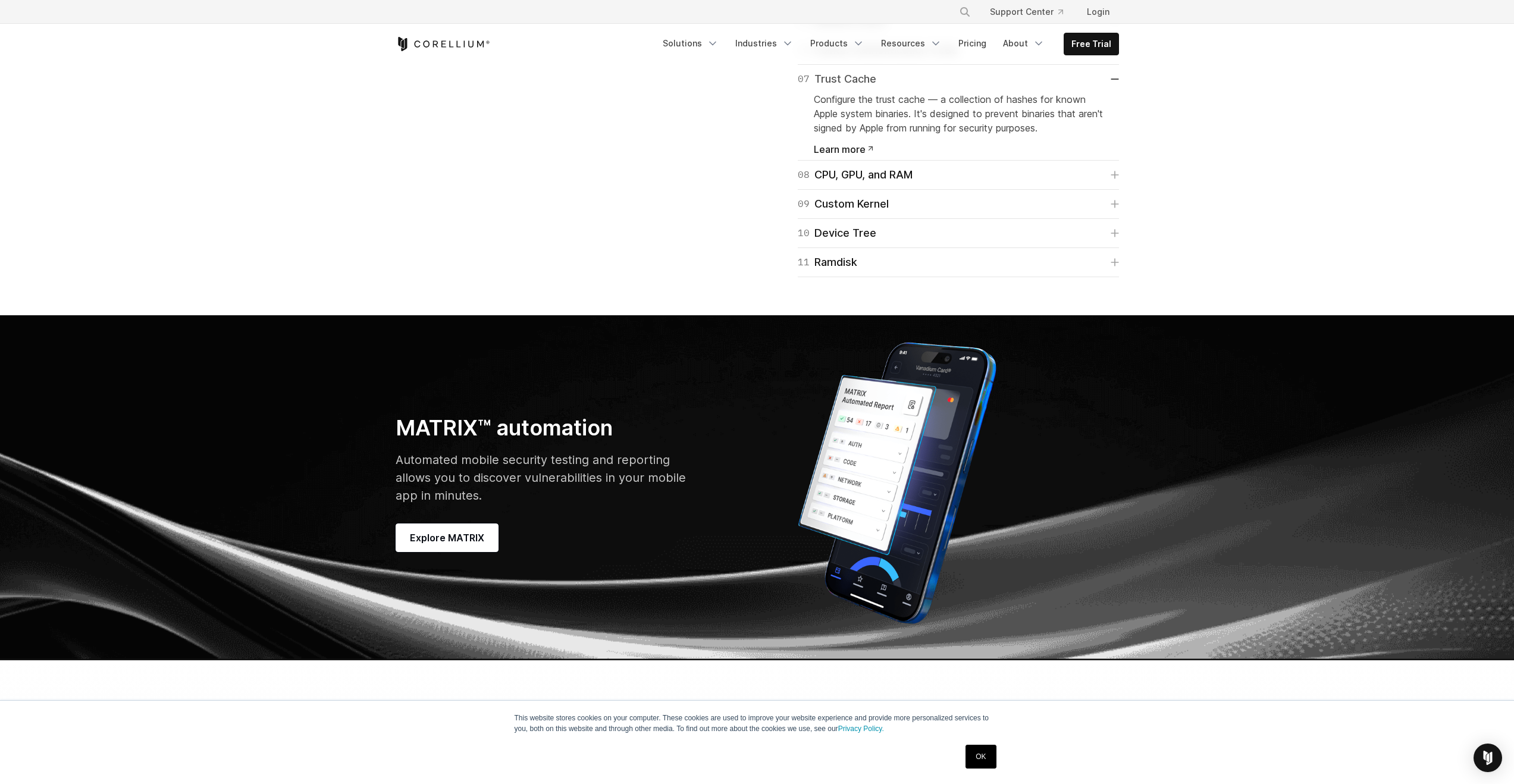
click at [904, 87] on link "07 Trust Cache" at bounding box center [958, 80] width 321 height 17
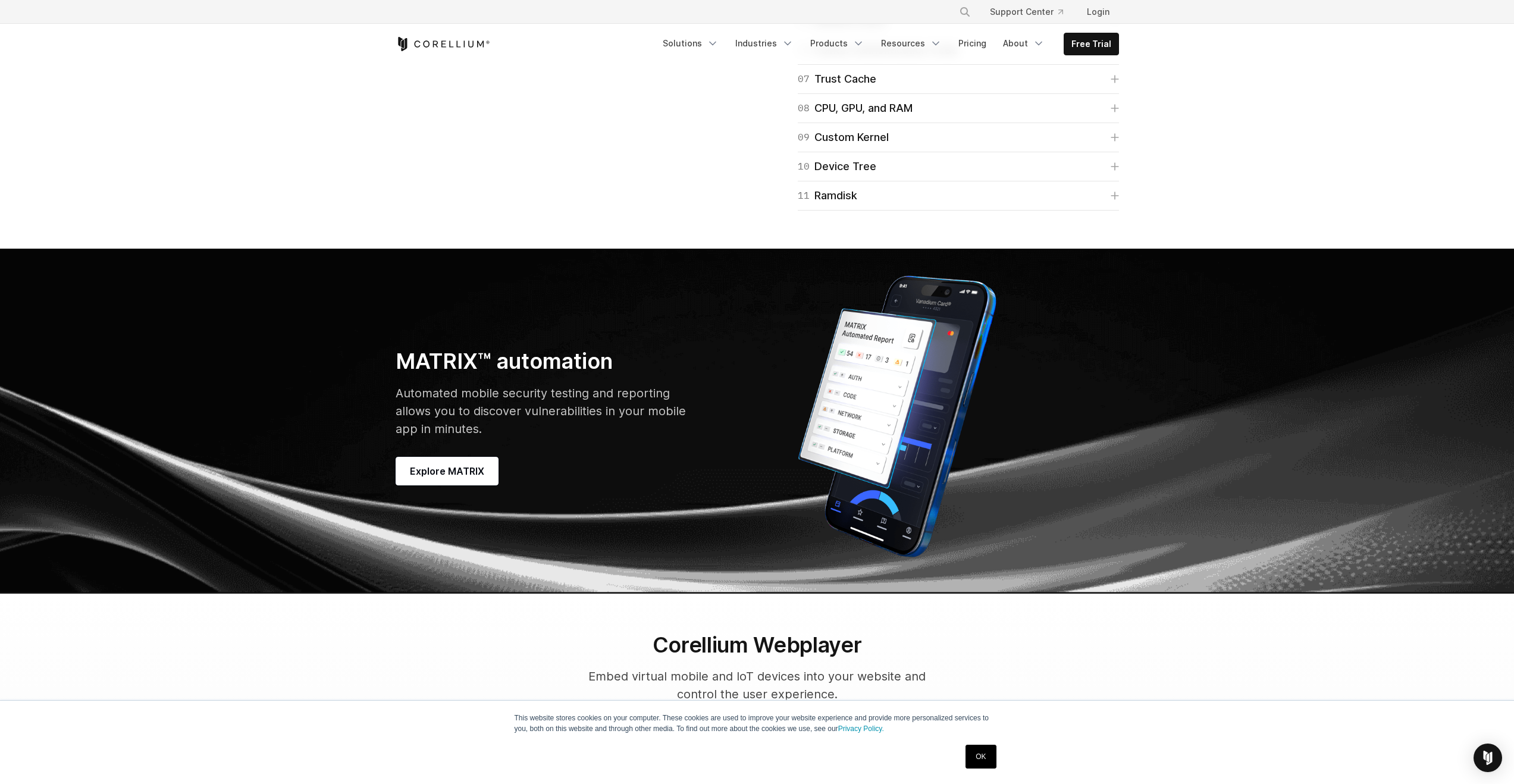
click at [898, 153] on div "09 Custom Kernel Upload a custom kernel - the program at the core of a device's…" at bounding box center [958, 137] width 321 height 29
click at [893, 146] on link "09 Custom Kernel" at bounding box center [958, 137] width 321 height 17
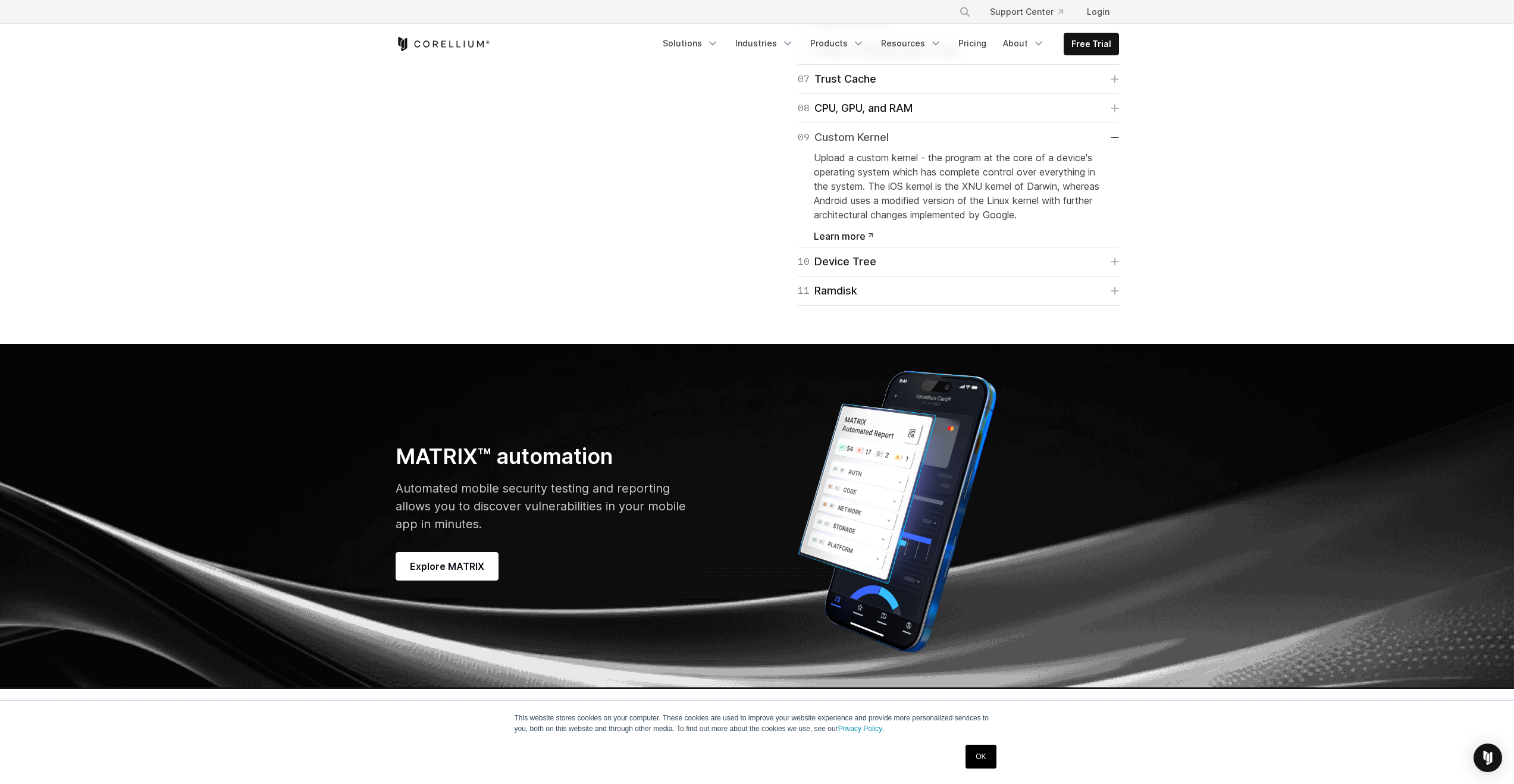
click at [893, 146] on link "09 Custom Kernel" at bounding box center [958, 137] width 321 height 17
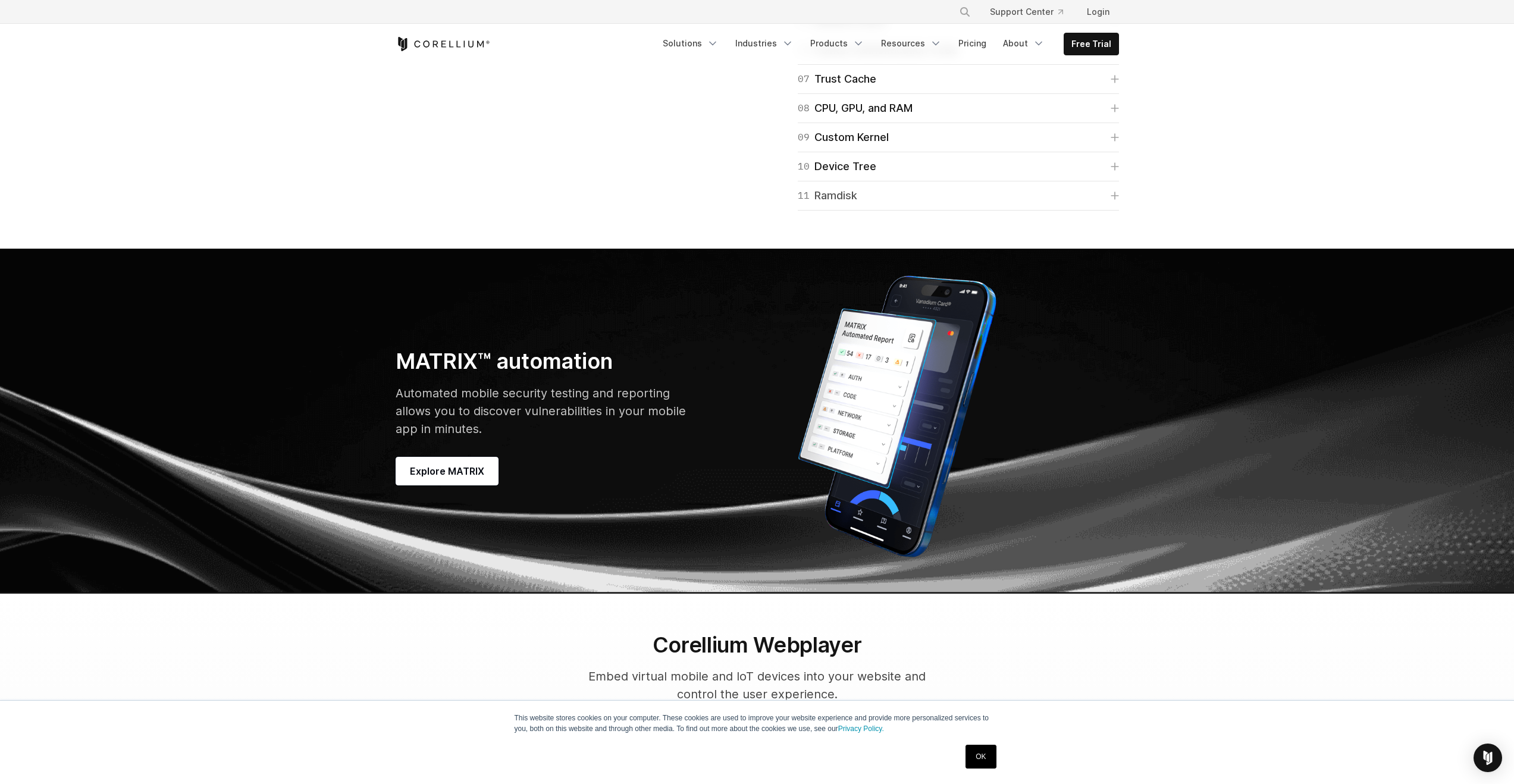
click at [889, 204] on link "11 Ramdisk" at bounding box center [958, 196] width 321 height 17
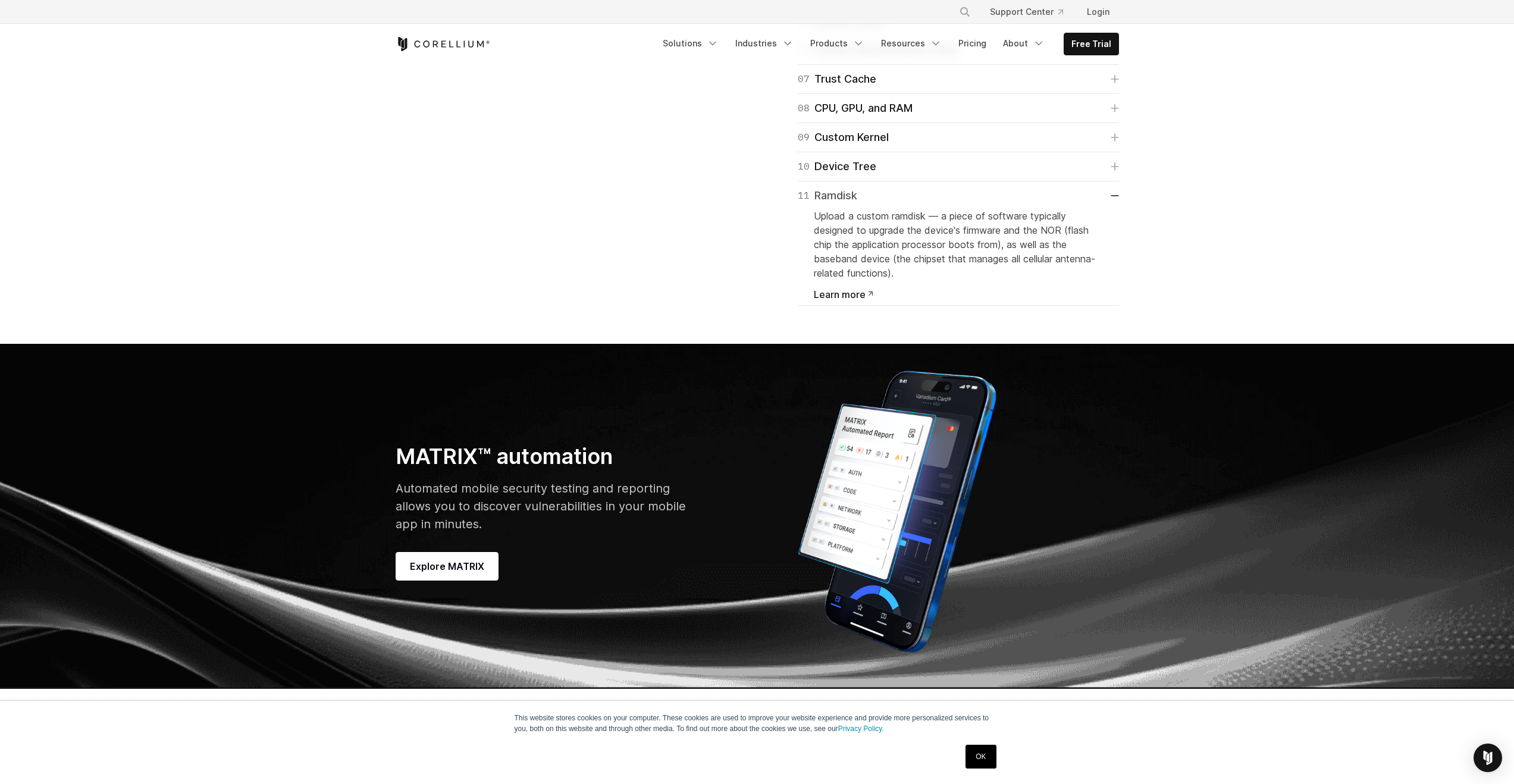
click at [889, 204] on link "11 Ramdisk" at bounding box center [958, 196] width 321 height 17
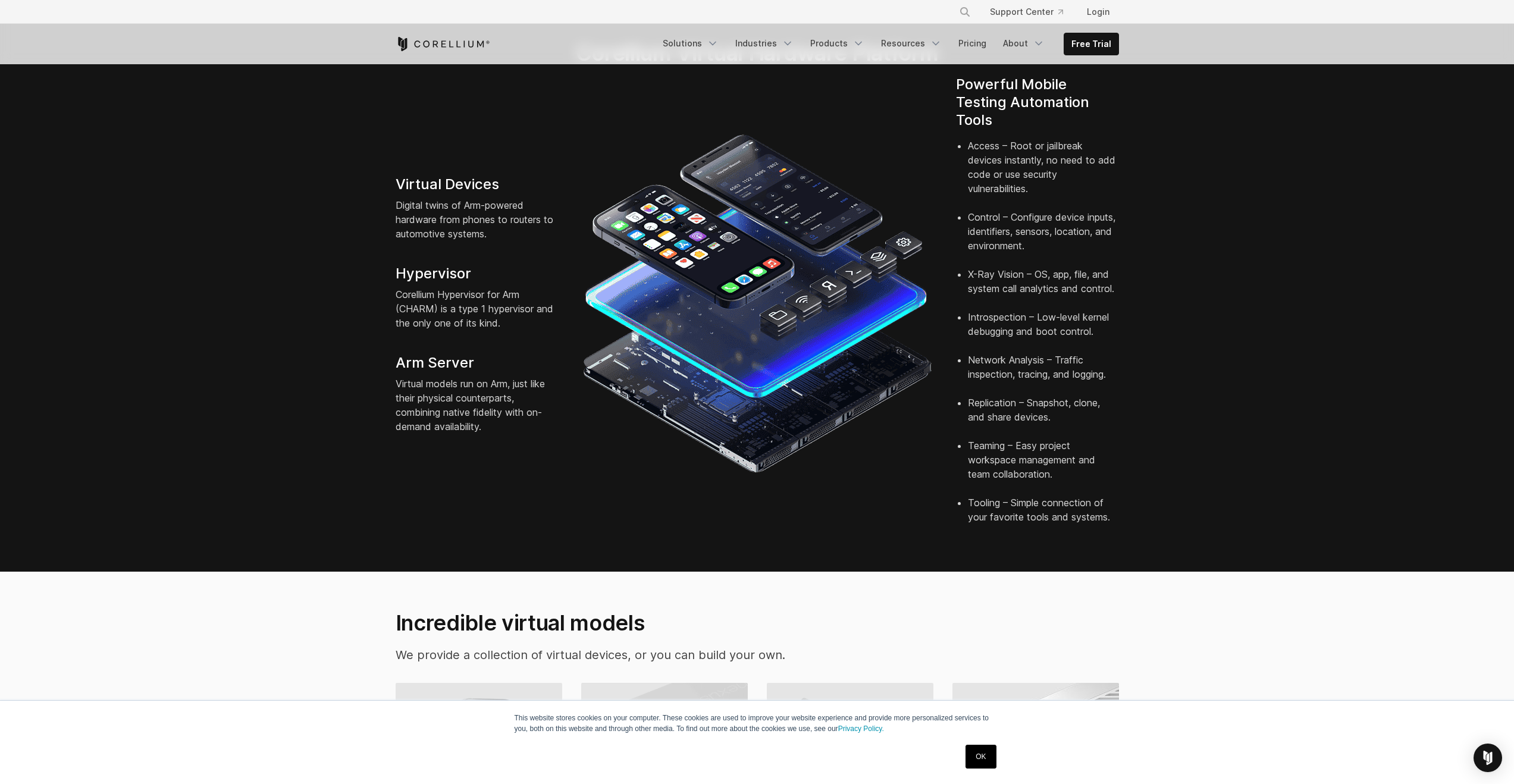
scroll to position [0, 0]
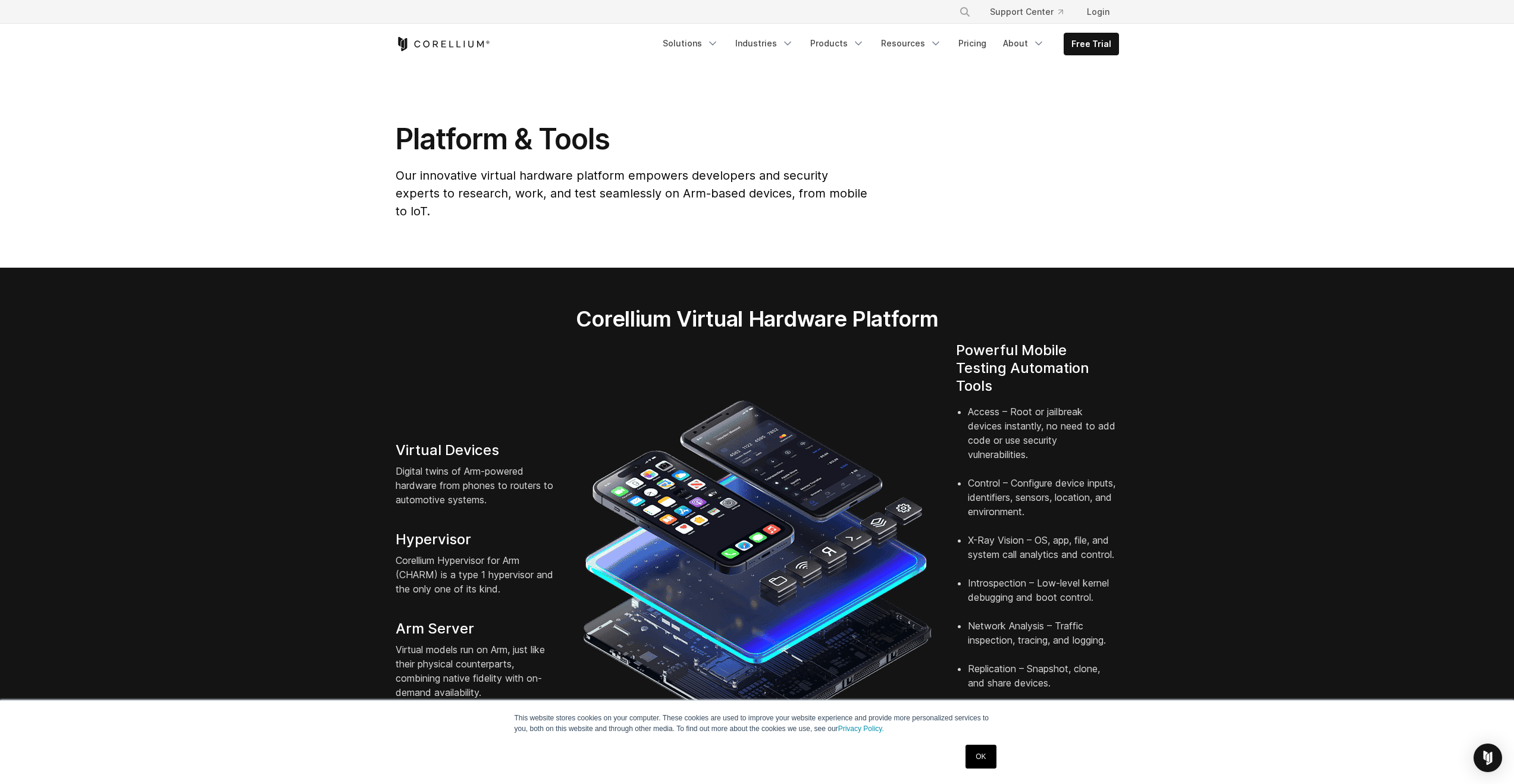
click at [470, 43] on icon "Corellium Home" at bounding box center [443, 44] width 95 height 14
